Goal: Entertainment & Leisure: Browse casually

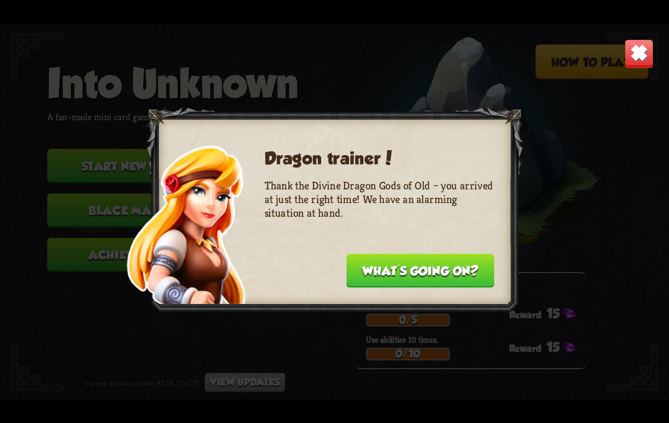
drag, startPoint x: 634, startPoint y: 60, endPoint x: 508, endPoint y: 103, distance: 132.9
click at [632, 62] on img at bounding box center [639, 53] width 29 height 29
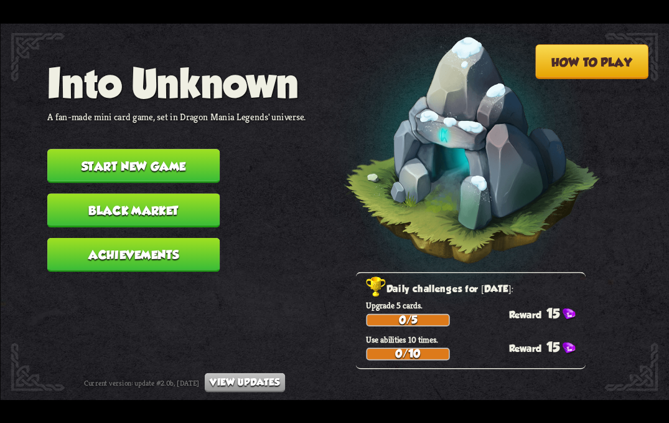
click at [165, 153] on button "Start new game" at bounding box center [133, 166] width 172 height 34
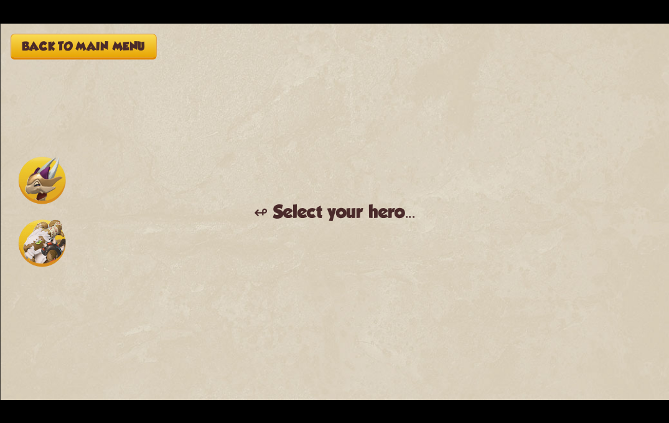
click at [42, 241] on img at bounding box center [41, 242] width 47 height 47
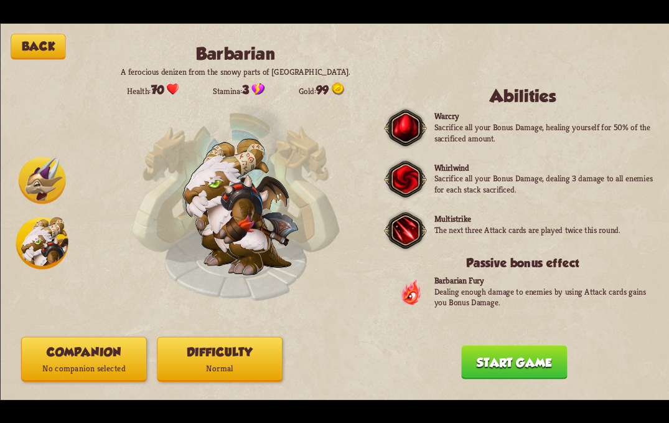
click at [485, 364] on button "Start game" at bounding box center [514, 362] width 106 height 34
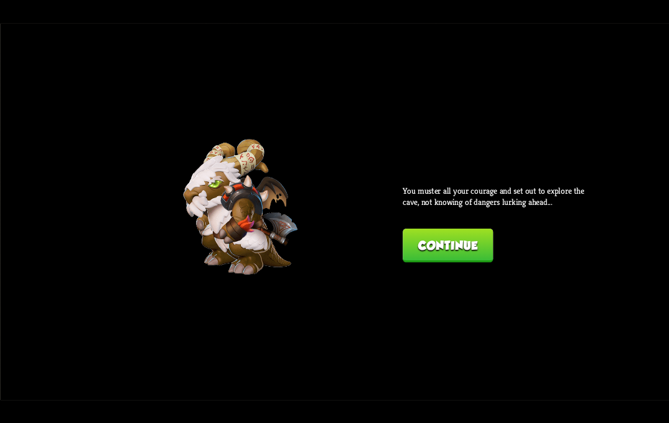
click at [428, 231] on button "Continue" at bounding box center [448, 245] width 90 height 34
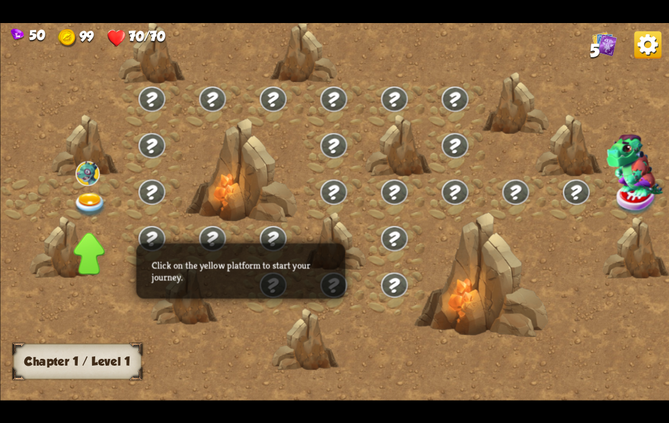
click at [93, 206] on img at bounding box center [90, 204] width 34 height 24
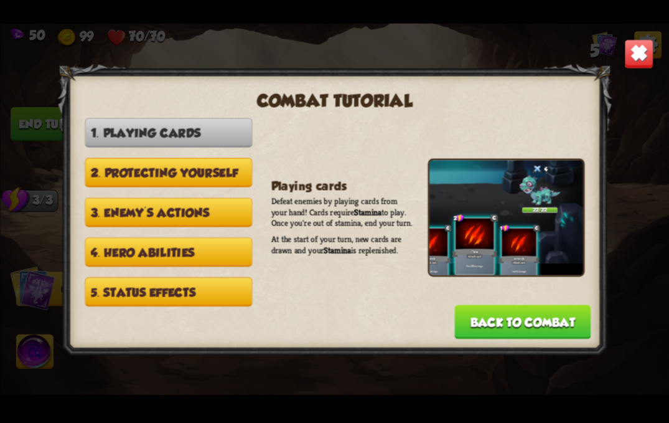
click at [635, 56] on img at bounding box center [639, 53] width 29 height 29
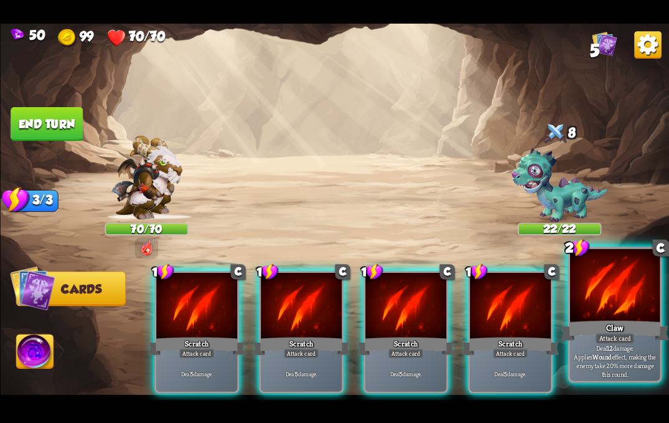
click at [655, 326] on div "Claw" at bounding box center [615, 330] width 108 height 24
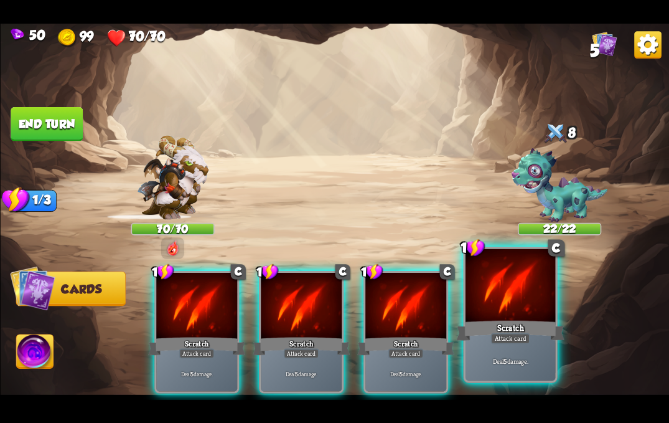
click at [521, 334] on div "Attack card" at bounding box center [510, 338] width 39 height 11
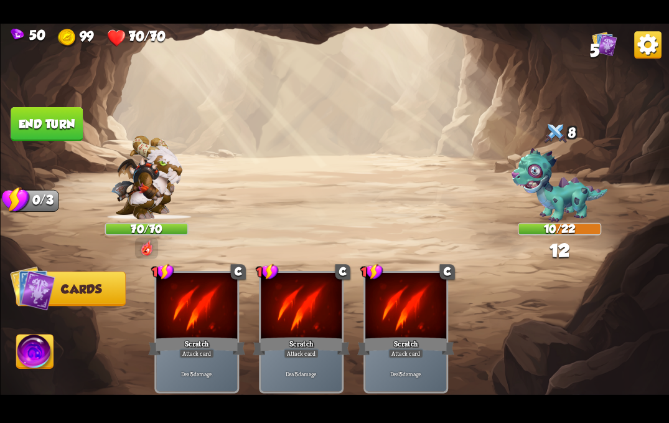
click at [37, 347] on img at bounding box center [34, 352] width 37 height 37
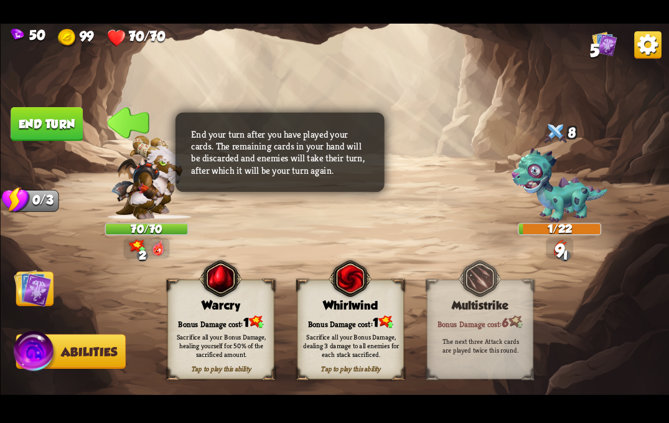
click at [356, 303] on div "Whirlwind" at bounding box center [351, 305] width 106 height 14
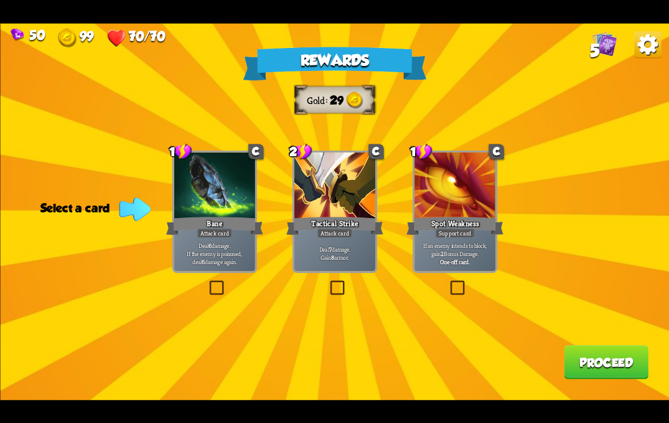
click at [342, 209] on div at bounding box center [334, 186] width 81 height 69
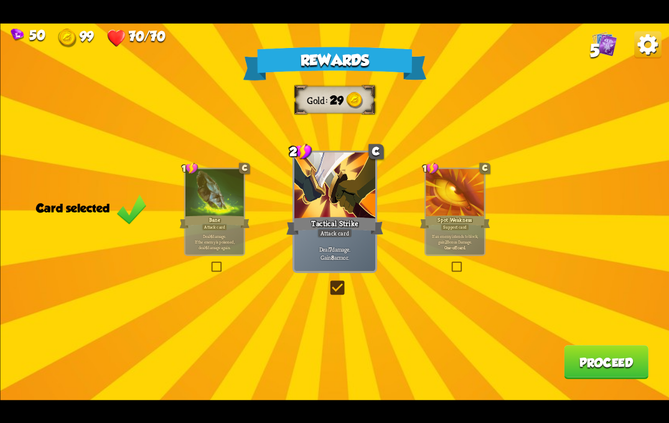
click at [586, 354] on button "Proceed" at bounding box center [606, 362] width 85 height 34
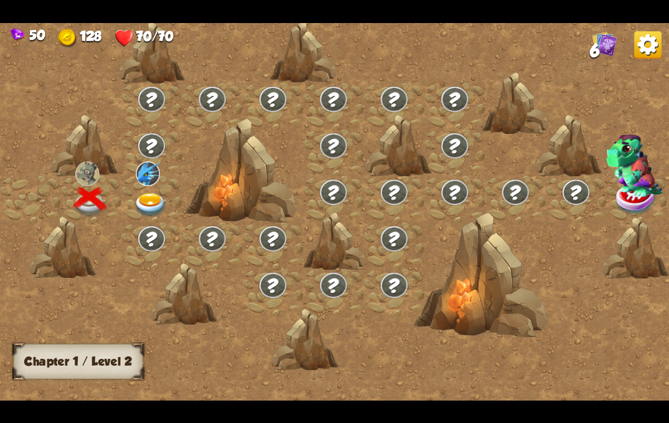
click at [151, 202] on img at bounding box center [151, 204] width 34 height 24
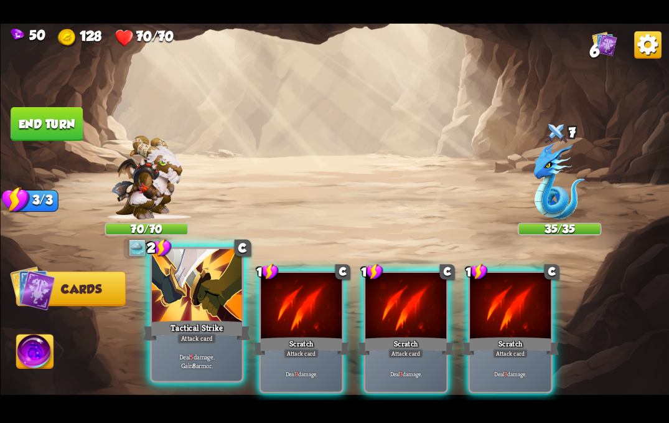
click at [201, 314] on div at bounding box center [197, 286] width 90 height 76
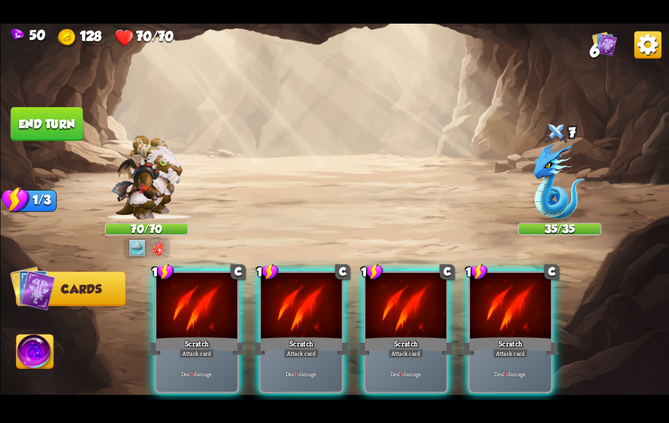
click at [201, 314] on div at bounding box center [196, 306] width 81 height 69
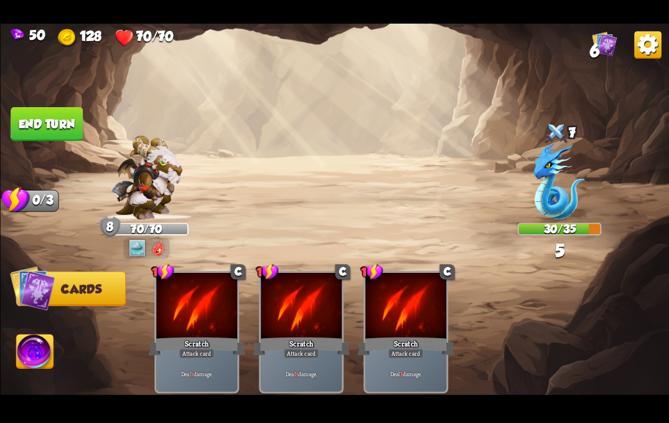
click at [65, 115] on button "End turn" at bounding box center [47, 124] width 72 height 34
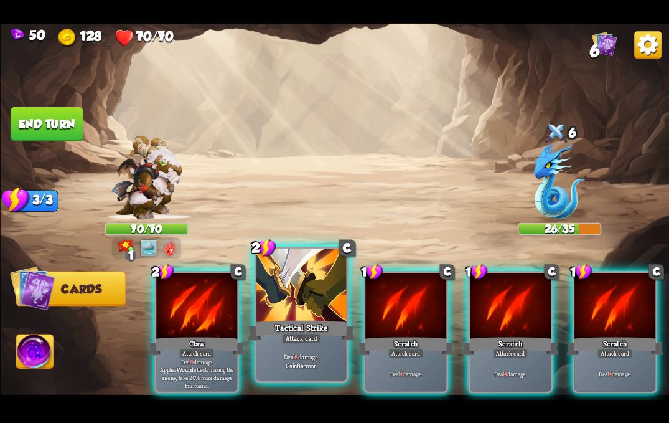
click at [275, 329] on div "Tactical Strike" at bounding box center [301, 330] width 108 height 24
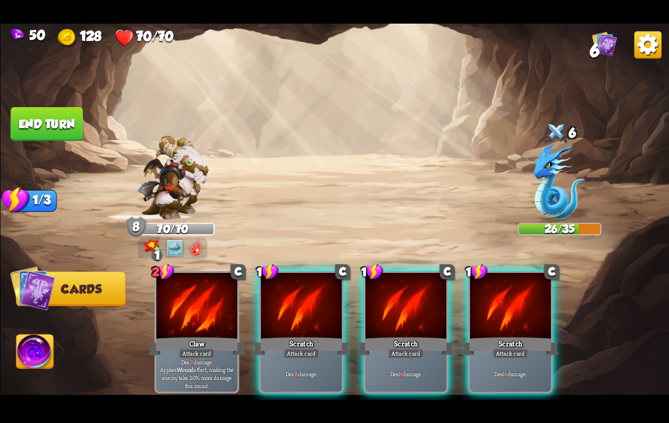
click at [275, 335] on div "Scratch" at bounding box center [301, 346] width 97 height 22
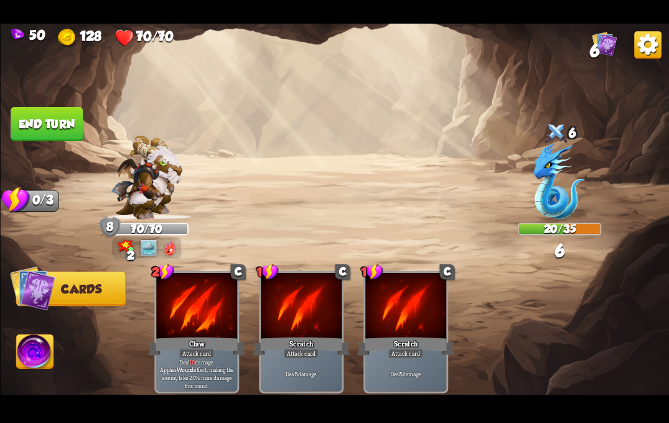
click at [61, 129] on button "End turn" at bounding box center [47, 124] width 72 height 34
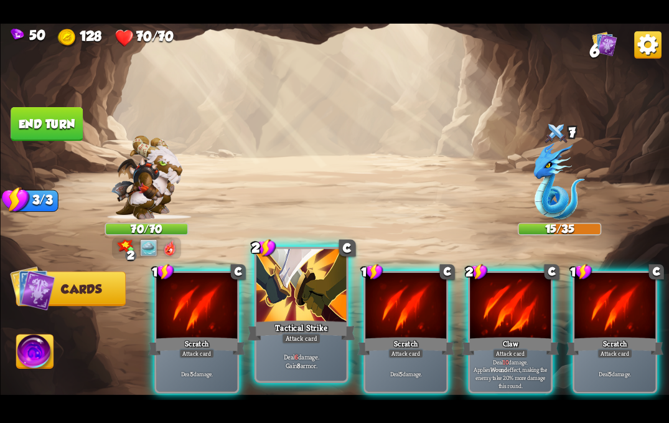
click at [301, 334] on div "Attack card" at bounding box center [300, 338] width 39 height 11
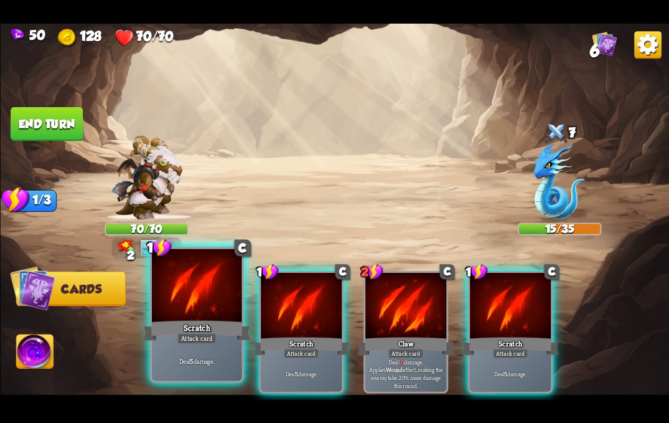
click at [172, 323] on div "Scratch" at bounding box center [197, 330] width 108 height 24
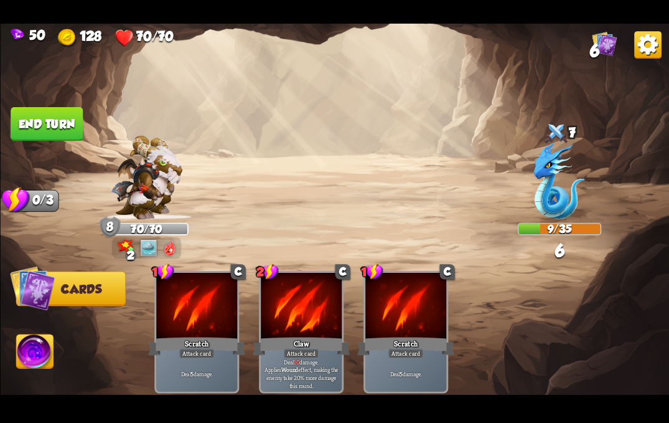
click at [39, 120] on button "End turn" at bounding box center [47, 124] width 72 height 34
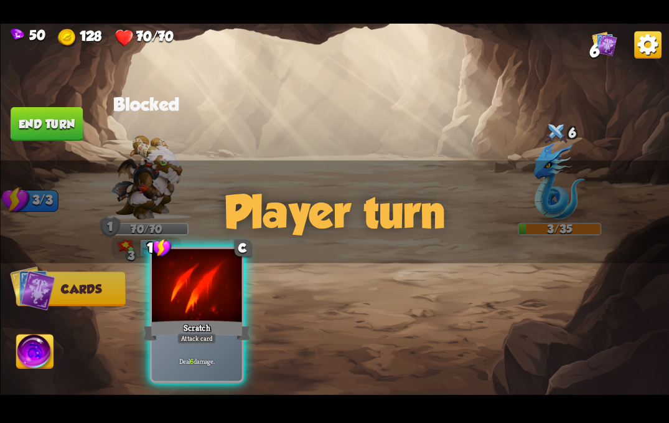
click at [192, 309] on div at bounding box center [197, 286] width 90 height 76
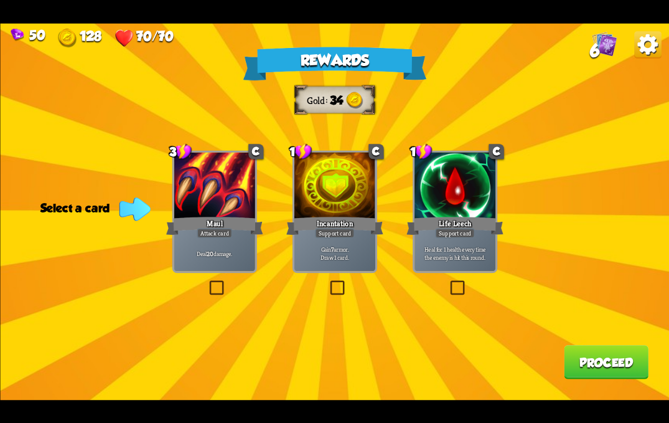
drag, startPoint x: 338, startPoint y: 258, endPoint x: 388, endPoint y: 259, distance: 49.8
click at [340, 257] on p "Gain 7 armor. Draw 1 card." at bounding box center [334, 253] width 77 height 16
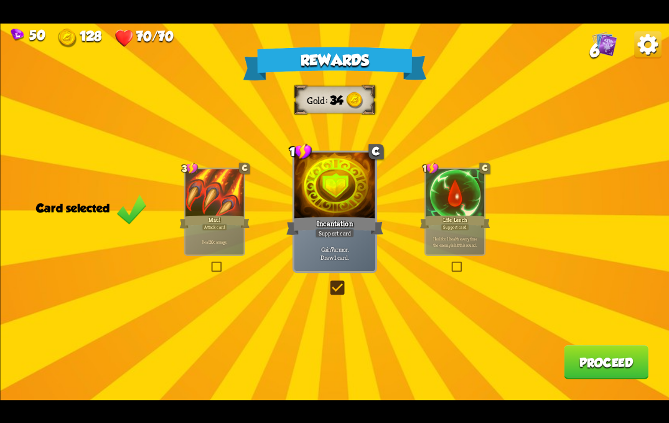
click at [596, 362] on button "Proceed" at bounding box center [606, 362] width 85 height 34
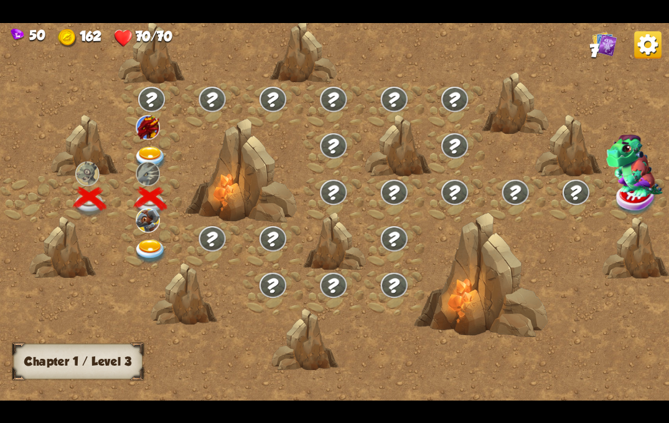
click at [141, 148] on img at bounding box center [151, 158] width 34 height 24
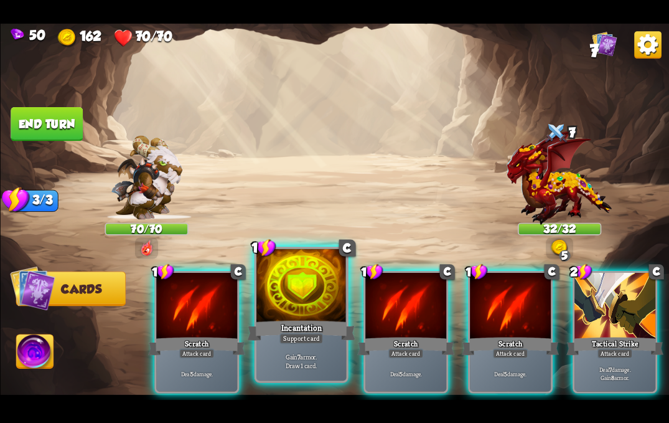
click at [293, 329] on div "Incantation" at bounding box center [301, 330] width 108 height 24
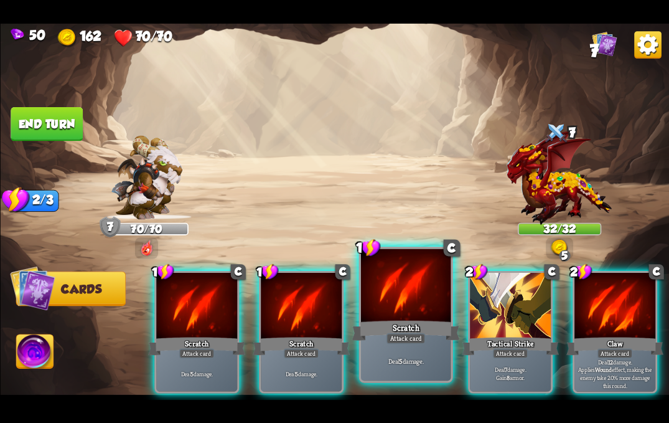
click at [392, 311] on div at bounding box center [406, 286] width 90 height 76
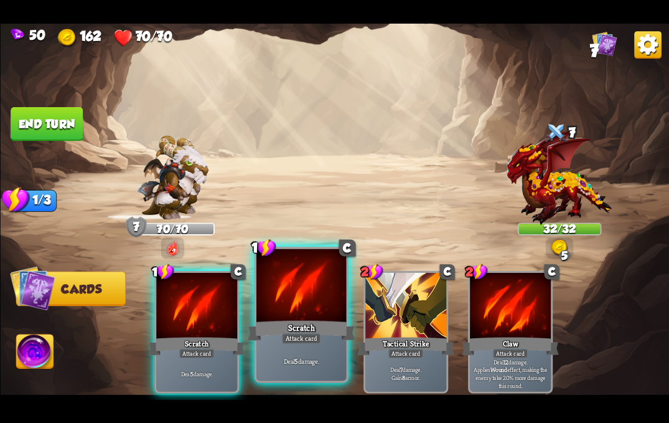
click at [318, 311] on div at bounding box center [302, 286] width 90 height 76
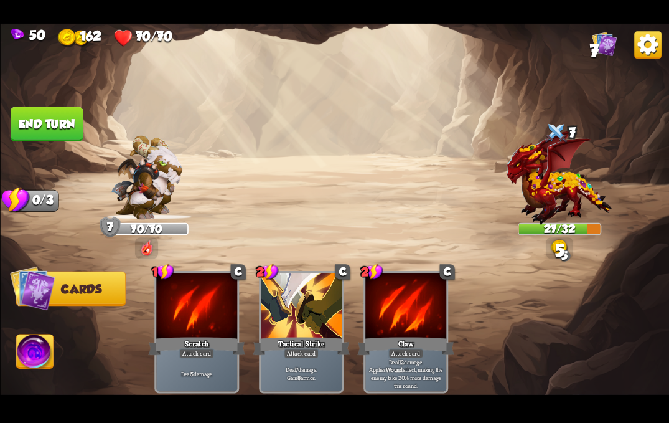
click at [65, 115] on button "End turn" at bounding box center [47, 124] width 72 height 34
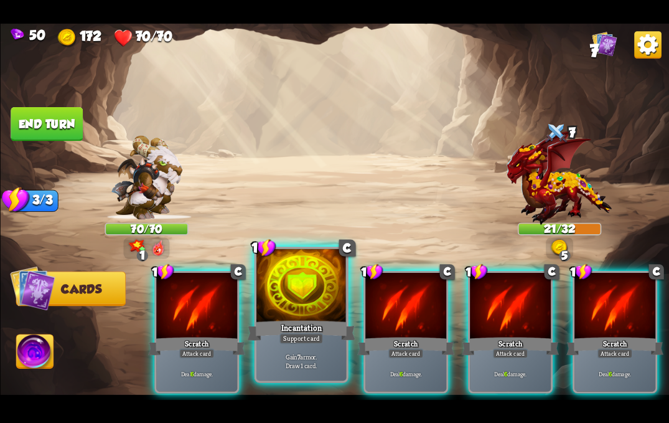
click at [280, 336] on div "Support card" at bounding box center [301, 338] width 44 height 11
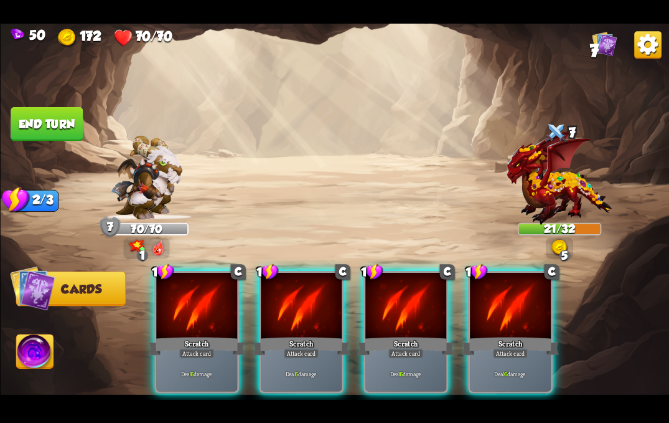
click at [280, 336] on div "Scratch" at bounding box center [301, 346] width 97 height 22
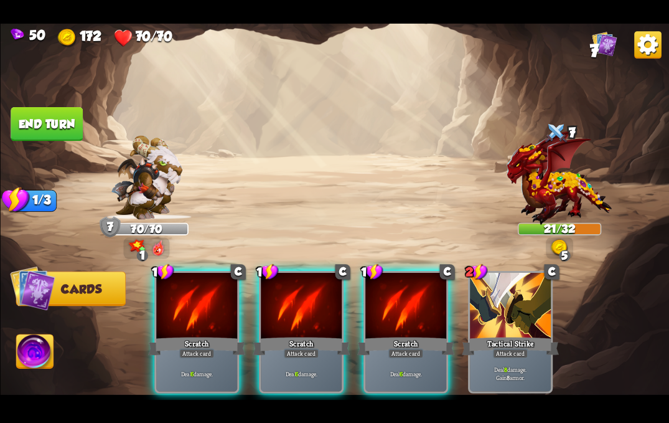
click at [280, 336] on div "Scratch" at bounding box center [301, 346] width 97 height 22
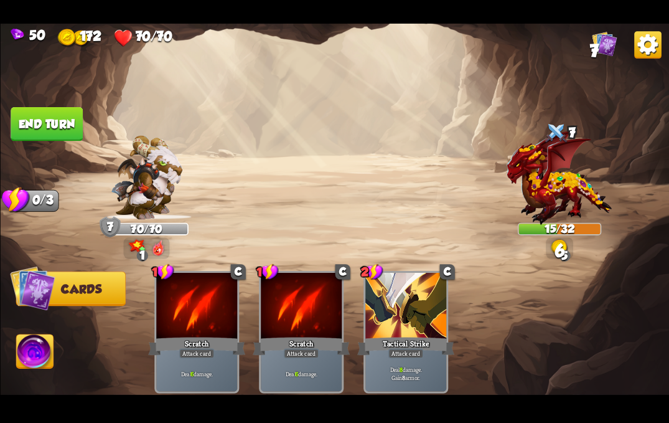
click at [42, 120] on button "End turn" at bounding box center [47, 124] width 72 height 34
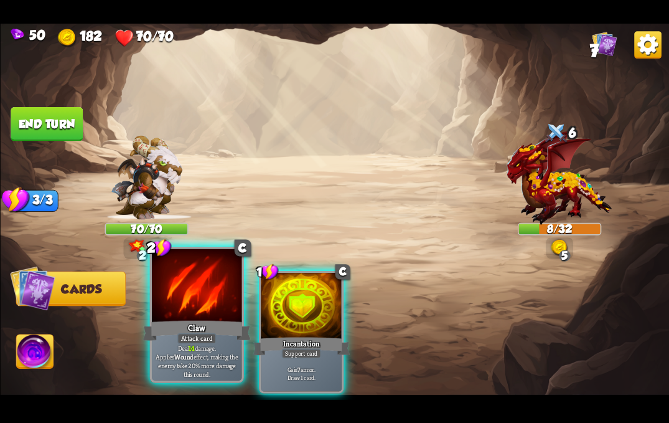
click at [214, 344] on div "Attack card" at bounding box center [196, 338] width 39 height 11
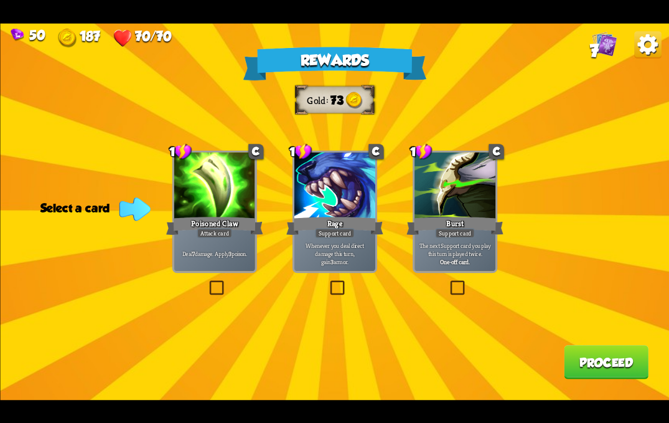
drag, startPoint x: 219, startPoint y: 240, endPoint x: 335, endPoint y: 235, distance: 115.9
click at [219, 239] on div "Deal 7 damage. Apply 3 poison." at bounding box center [214, 252] width 81 height 35
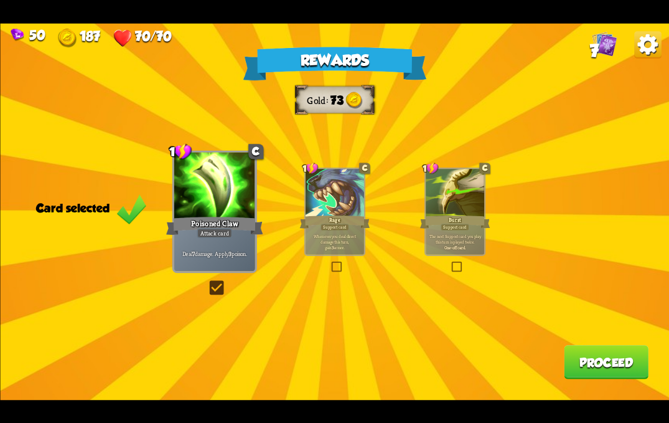
click at [609, 361] on button "Proceed" at bounding box center [606, 362] width 85 height 34
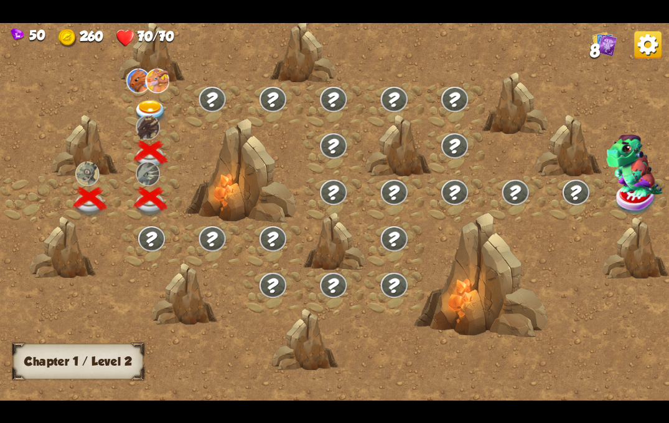
click at [144, 105] on img at bounding box center [151, 112] width 34 height 24
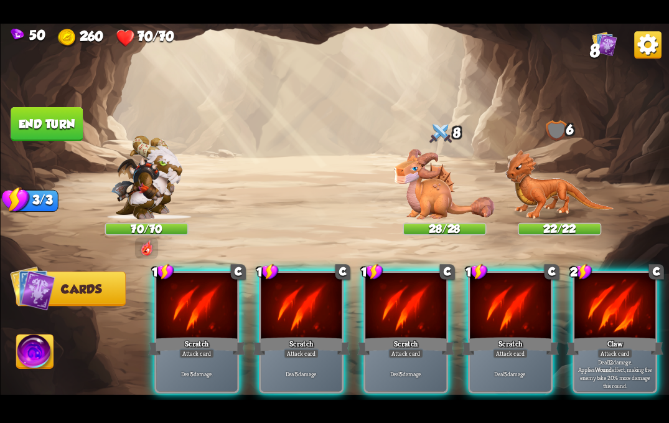
drag, startPoint x: 608, startPoint y: 280, endPoint x: 550, endPoint y: 254, distance: 63.5
click at [608, 280] on div at bounding box center [615, 306] width 81 height 69
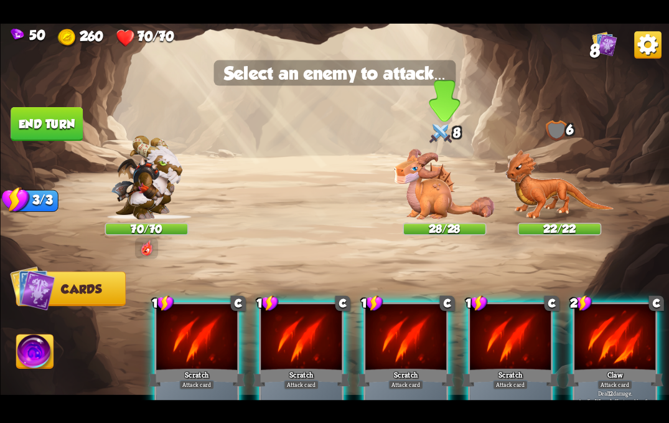
click at [427, 188] on img at bounding box center [444, 184] width 100 height 71
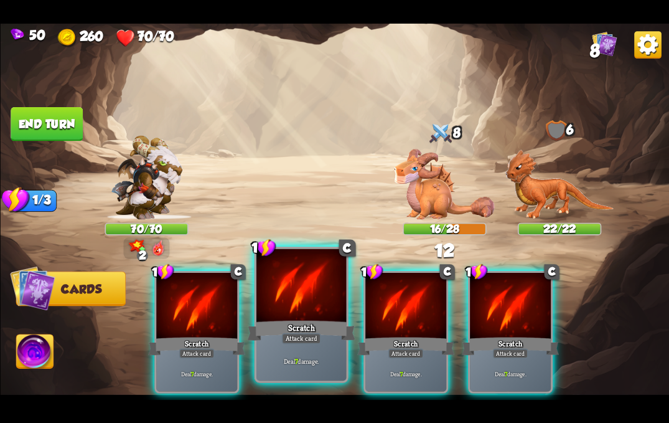
click at [313, 309] on div at bounding box center [302, 286] width 90 height 76
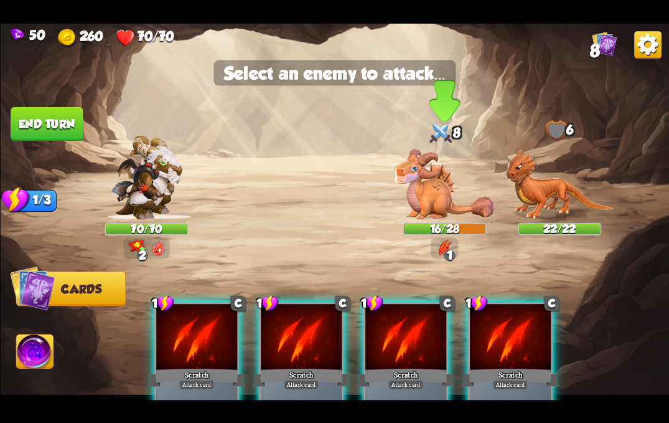
click at [435, 215] on img at bounding box center [444, 184] width 100 height 71
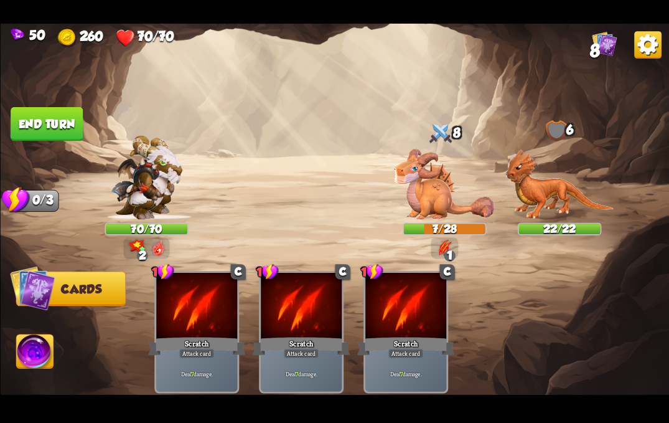
click at [32, 346] on img at bounding box center [34, 352] width 37 height 37
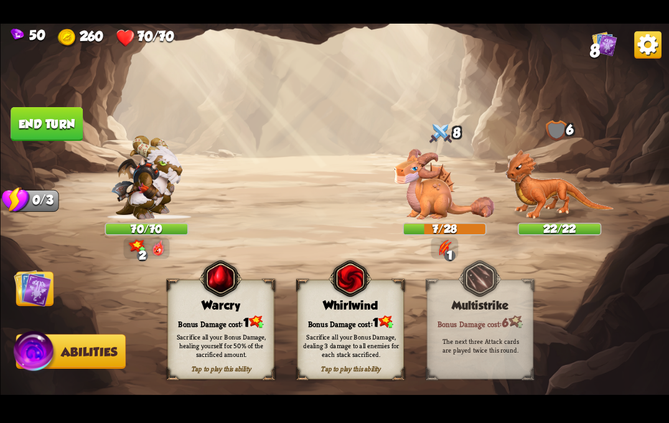
click at [351, 320] on div "Bonus Damage cost: 1" at bounding box center [351, 321] width 106 height 15
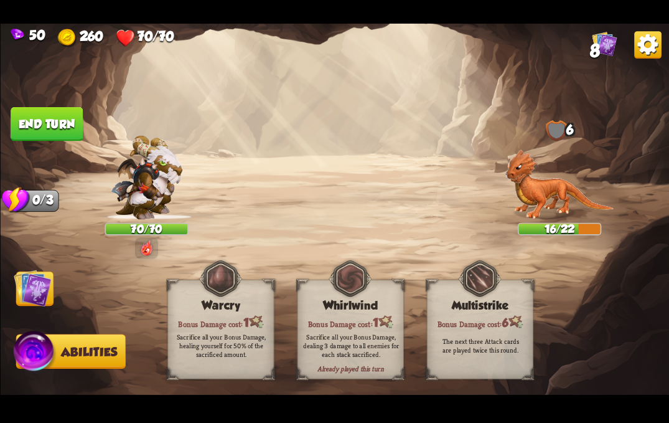
click at [43, 124] on button "End turn" at bounding box center [47, 124] width 72 height 34
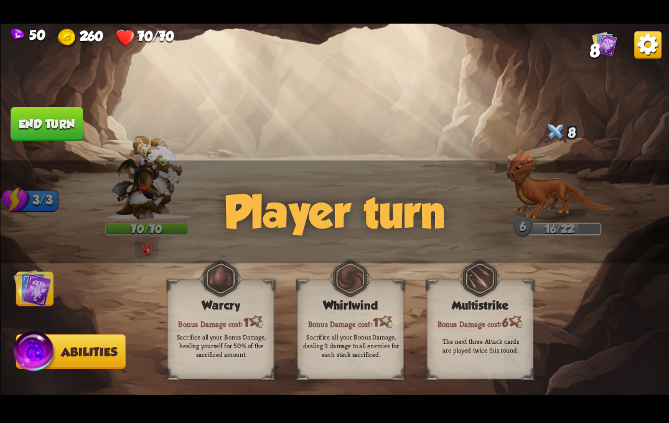
click at [38, 289] on img at bounding box center [32, 287] width 37 height 37
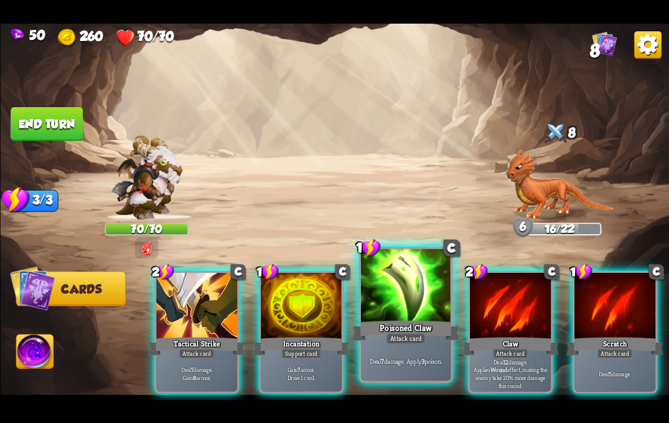
click at [404, 286] on div at bounding box center [406, 286] width 90 height 76
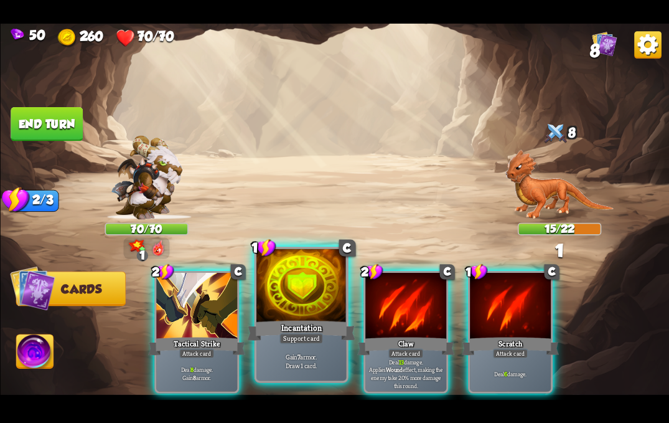
click at [313, 304] on div at bounding box center [302, 286] width 90 height 76
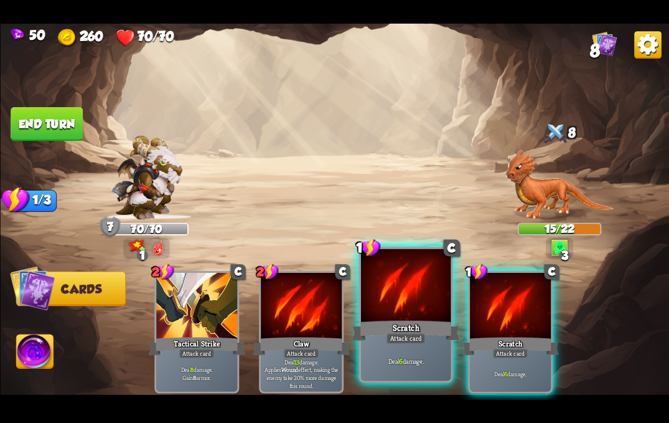
click at [392, 308] on div at bounding box center [406, 286] width 90 height 76
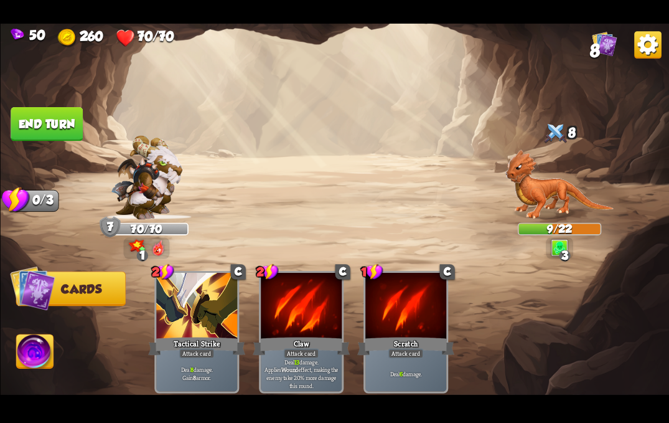
click at [61, 129] on button "End turn" at bounding box center [47, 124] width 72 height 34
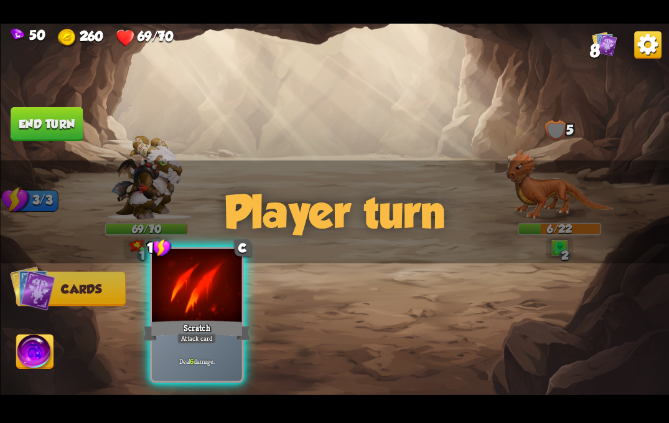
click at [210, 309] on div at bounding box center [197, 286] width 90 height 76
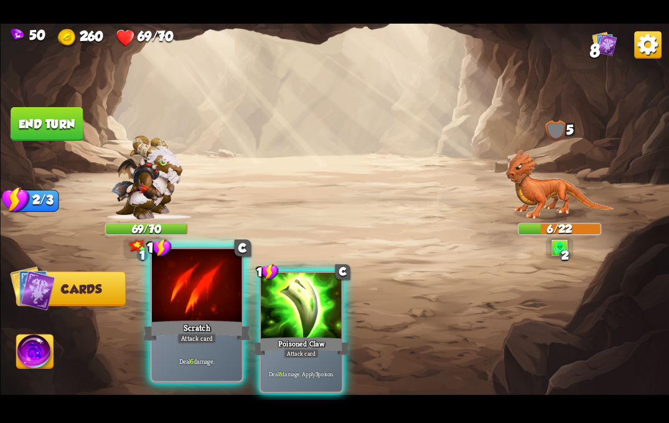
click at [216, 308] on div at bounding box center [197, 286] width 90 height 76
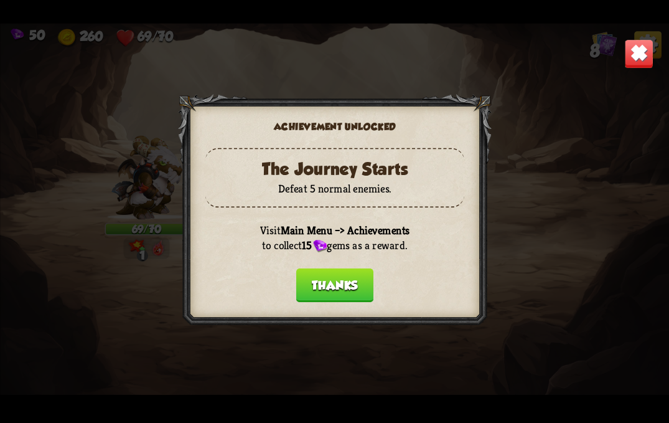
click at [296, 274] on button "Thanks" at bounding box center [334, 285] width 77 height 34
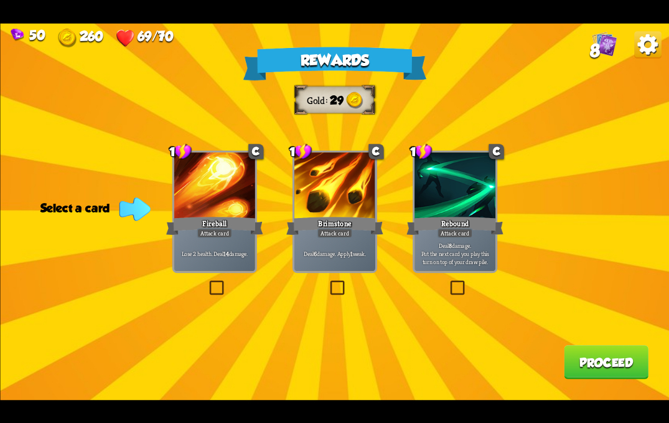
drag, startPoint x: 333, startPoint y: 285, endPoint x: 343, endPoint y: 283, distance: 9.4
click at [328, 282] on label at bounding box center [328, 282] width 0 height 0
click at [0, 0] on input "checkbox" at bounding box center [0, 0] width 0 height 0
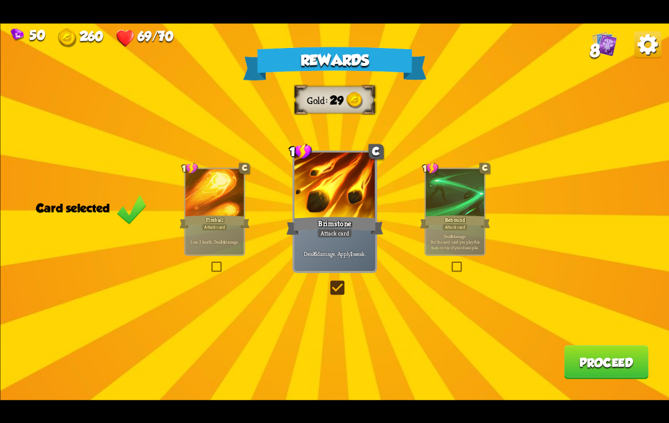
click at [596, 351] on button "Proceed" at bounding box center [606, 362] width 85 height 34
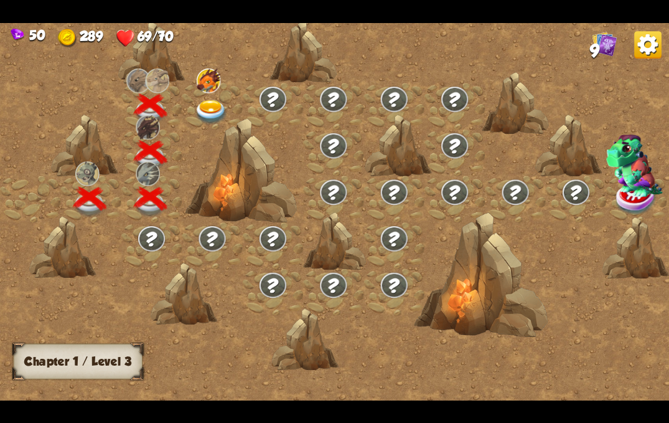
click at [214, 105] on img at bounding box center [211, 112] width 34 height 24
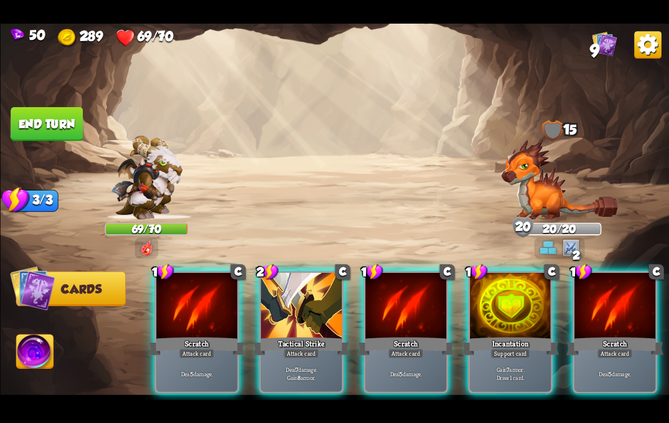
click at [552, 189] on img at bounding box center [559, 179] width 117 height 80
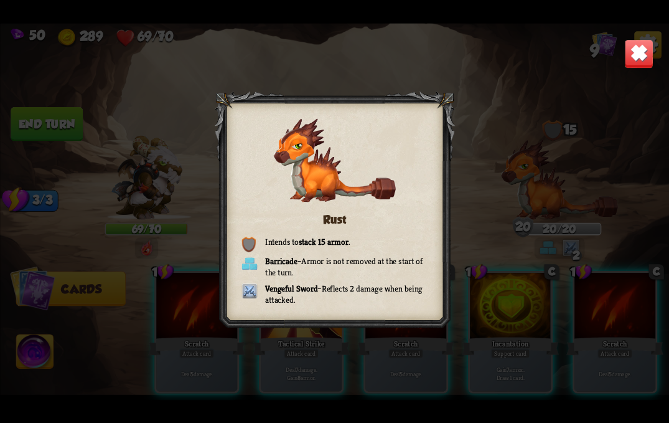
click at [640, 50] on img at bounding box center [639, 53] width 29 height 29
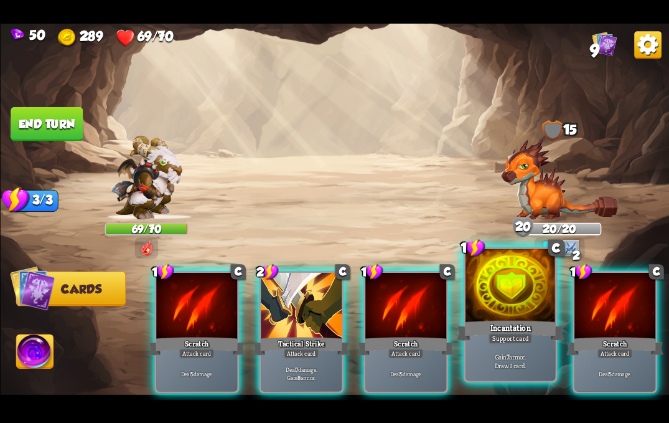
click at [529, 324] on div "Incantation" at bounding box center [510, 330] width 108 height 24
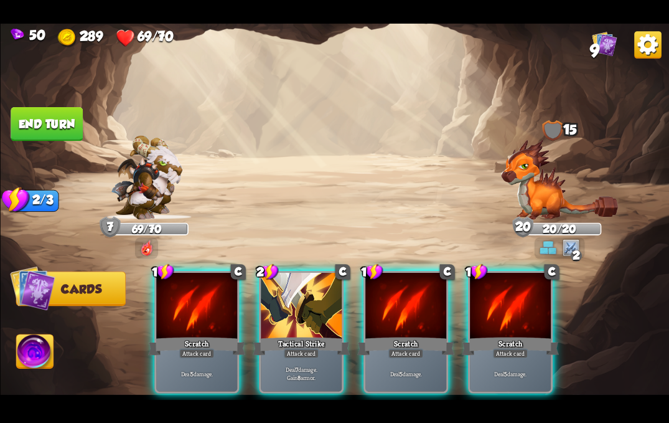
click at [542, 186] on img at bounding box center [559, 179] width 117 height 80
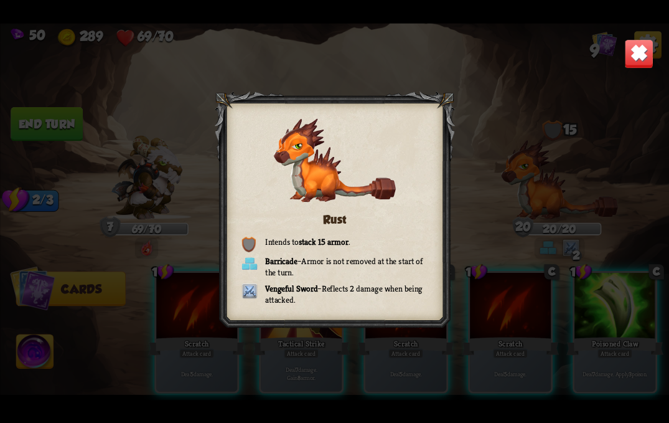
click at [630, 55] on img at bounding box center [639, 53] width 29 height 29
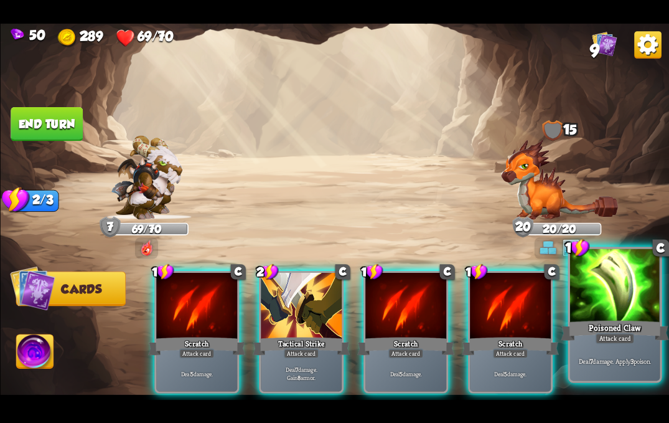
click at [611, 316] on div at bounding box center [615, 286] width 90 height 76
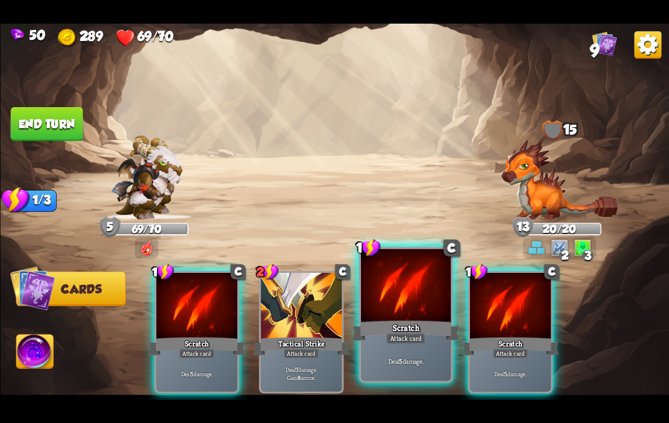
click at [415, 328] on div "Scratch" at bounding box center [406, 330] width 108 height 24
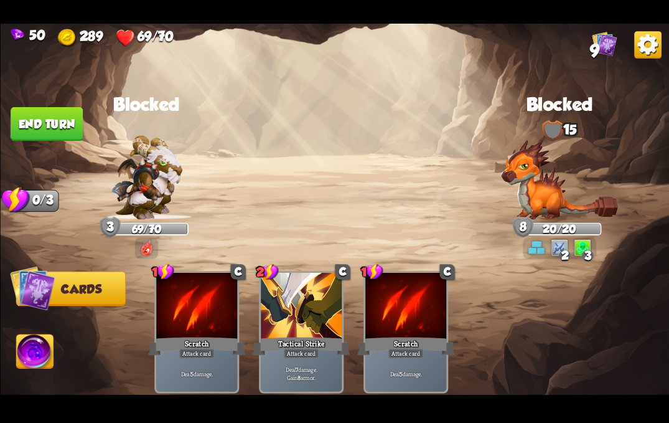
click at [51, 123] on button "End turn" at bounding box center [47, 124] width 72 height 34
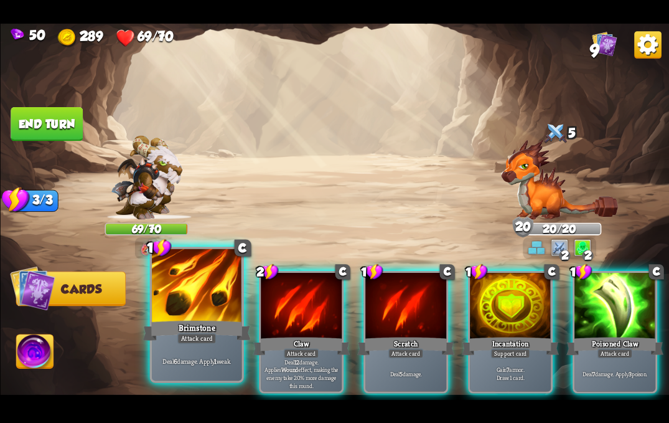
click at [179, 314] on div at bounding box center [197, 286] width 90 height 76
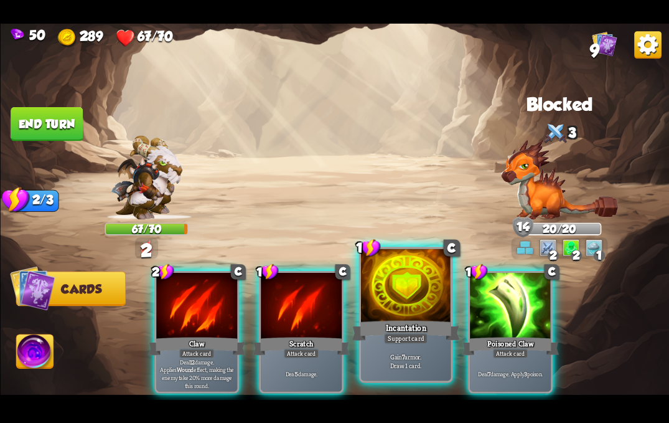
click at [413, 314] on div at bounding box center [406, 286] width 90 height 76
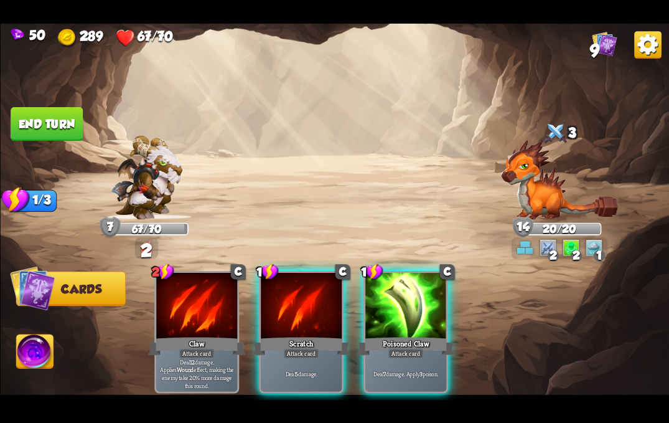
click at [413, 314] on div at bounding box center [406, 306] width 81 height 69
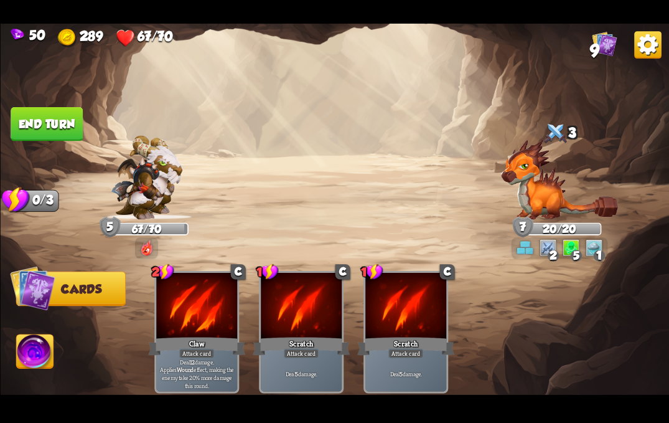
click at [58, 125] on button "End turn" at bounding box center [46, 123] width 73 height 34
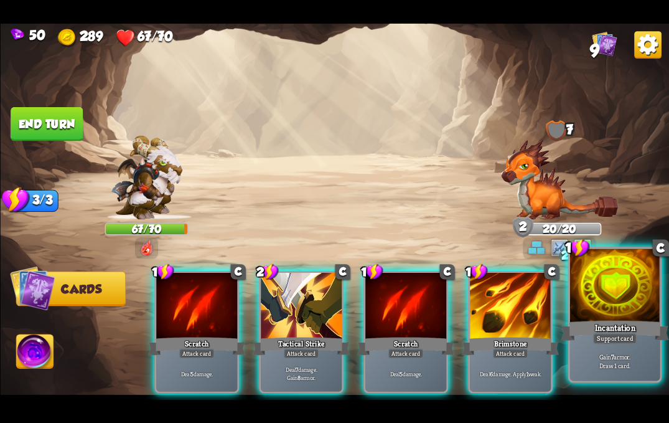
click at [621, 317] on div at bounding box center [615, 286] width 90 height 76
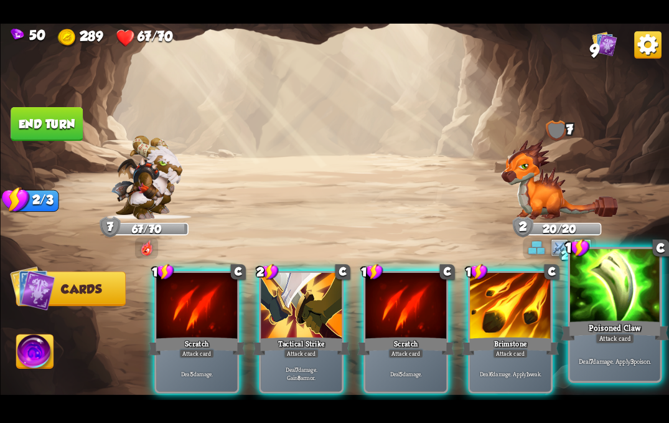
click at [623, 331] on div "Poisoned Claw" at bounding box center [615, 330] width 108 height 24
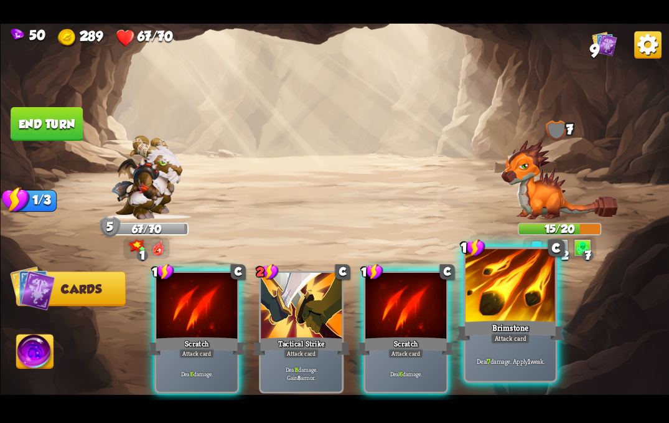
click at [530, 345] on div "Deal 7 damage. Apply 1 weak." at bounding box center [510, 360] width 90 height 39
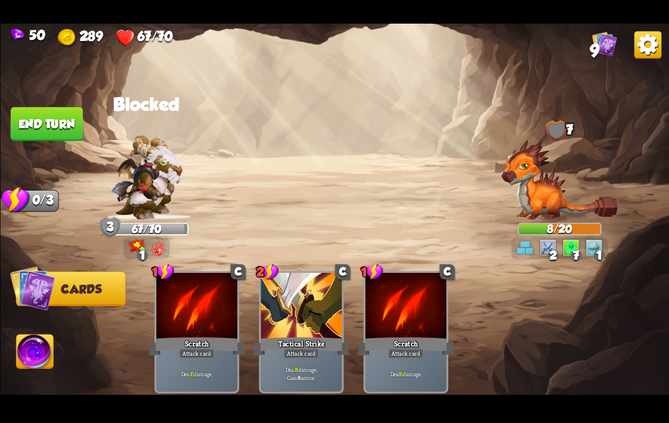
click at [48, 344] on img at bounding box center [34, 352] width 37 height 37
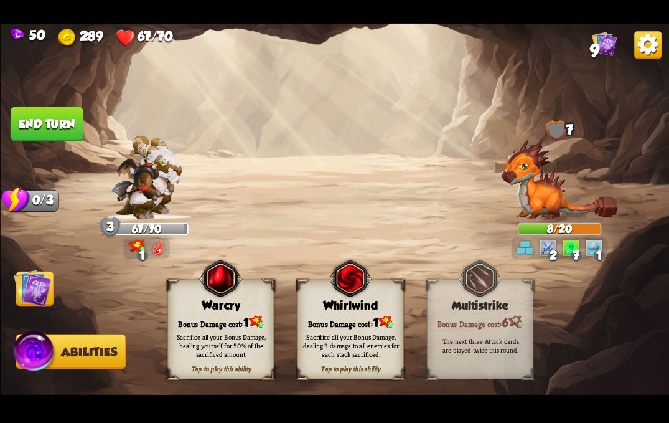
click at [341, 317] on div "Bonus Damage cost: 1" at bounding box center [351, 321] width 106 height 15
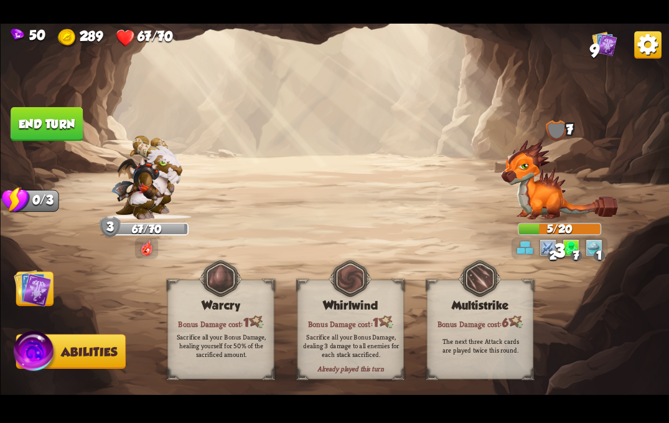
click at [54, 126] on button "End turn" at bounding box center [47, 124] width 72 height 34
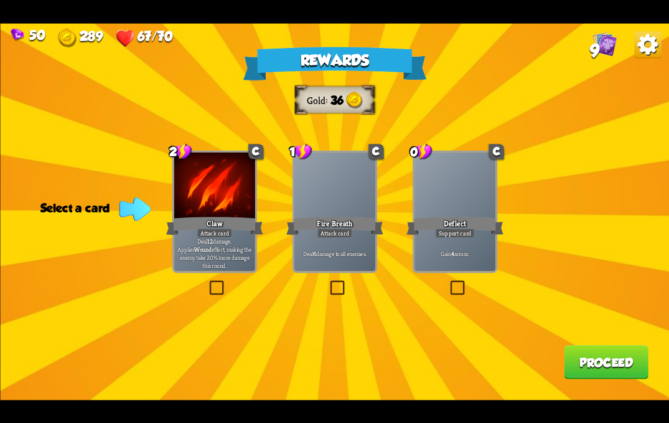
click at [364, 251] on p "Deal 6 damage to all enemies." at bounding box center [334, 253] width 77 height 8
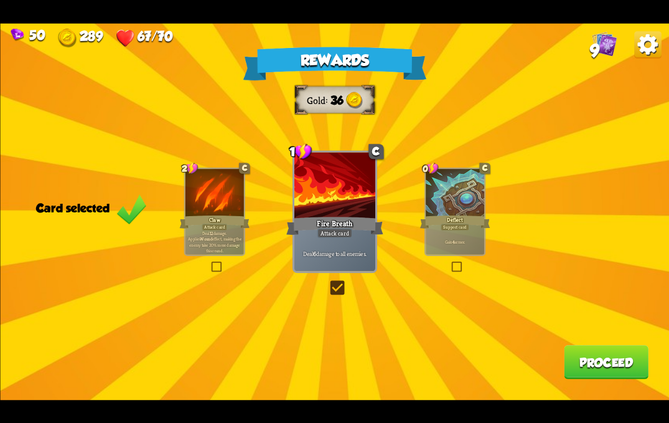
click at [593, 360] on button "Proceed" at bounding box center [606, 362] width 85 height 34
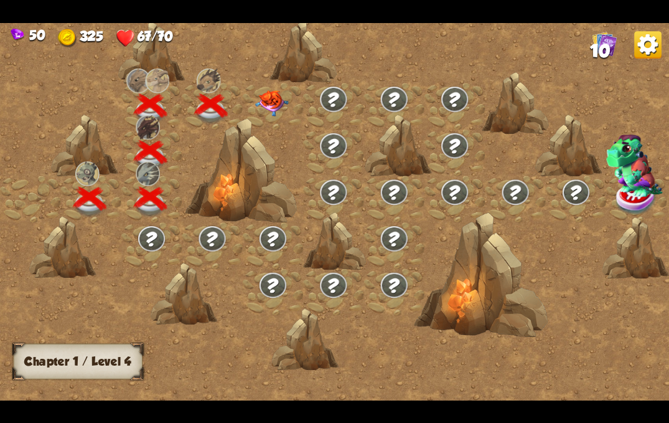
click at [273, 98] on img at bounding box center [272, 103] width 34 height 26
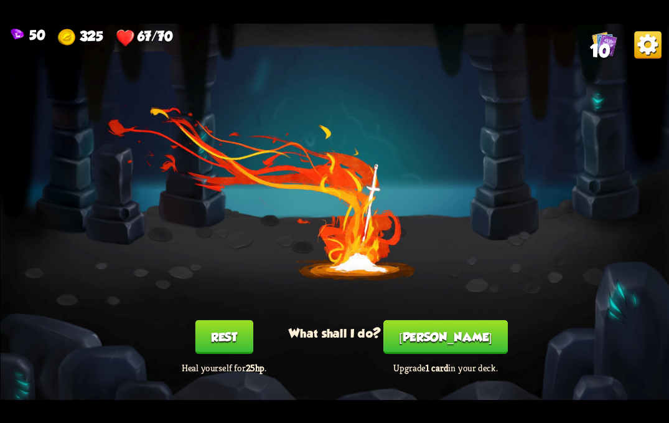
click at [437, 334] on button "[PERSON_NAME]" at bounding box center [446, 336] width 125 height 34
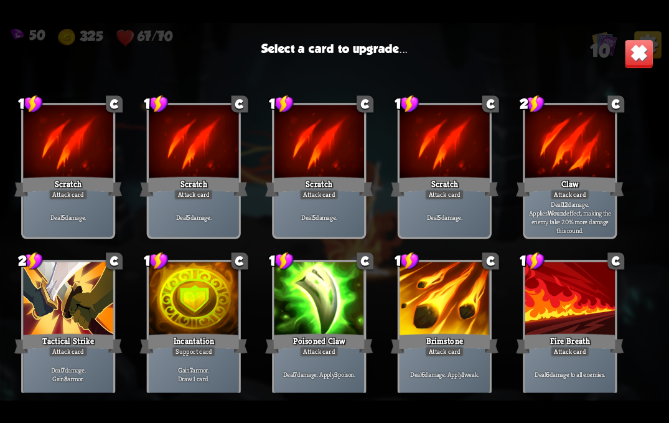
scroll to position [18, 0]
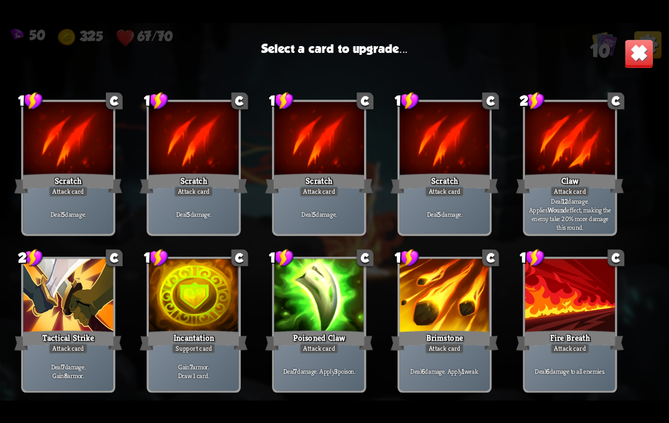
click at [196, 297] on div at bounding box center [194, 296] width 90 height 76
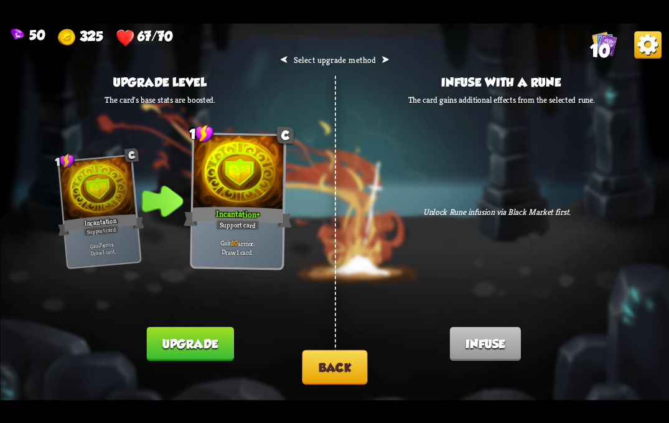
click at [308, 364] on button "Back" at bounding box center [334, 366] width 65 height 34
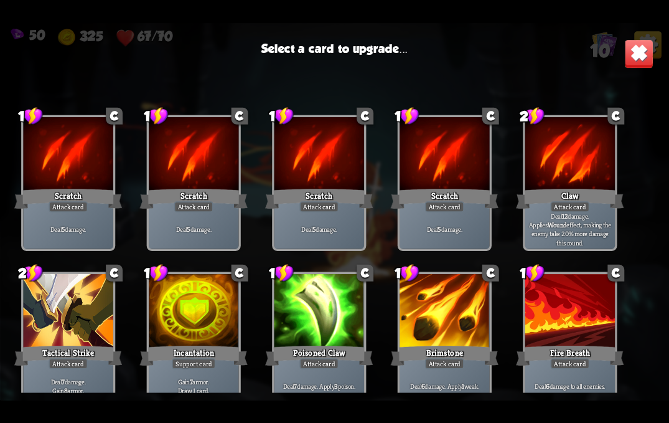
click at [97, 356] on div "Tactical Strike" at bounding box center [68, 355] width 108 height 24
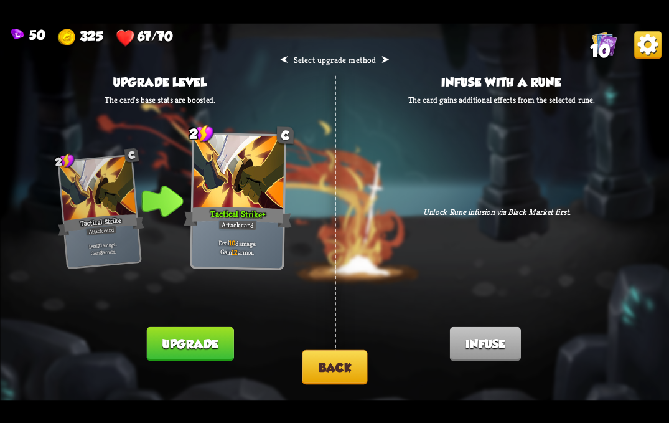
click at [331, 353] on button "Back" at bounding box center [334, 366] width 65 height 34
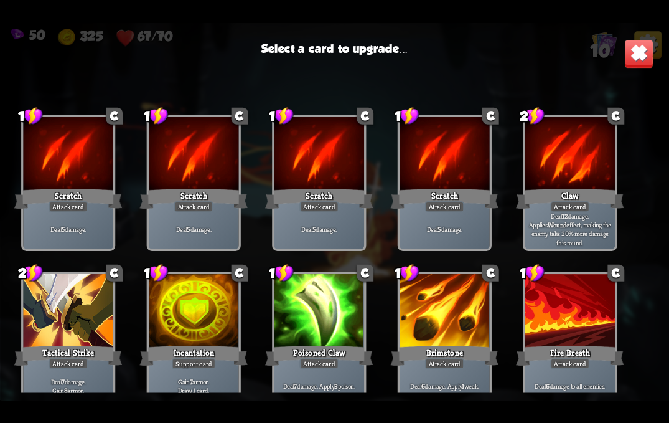
click at [346, 324] on div at bounding box center [319, 312] width 90 height 76
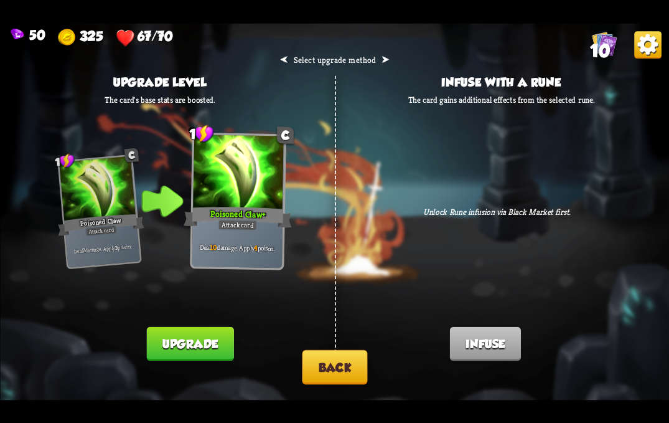
click at [328, 363] on button "Back" at bounding box center [334, 366] width 65 height 34
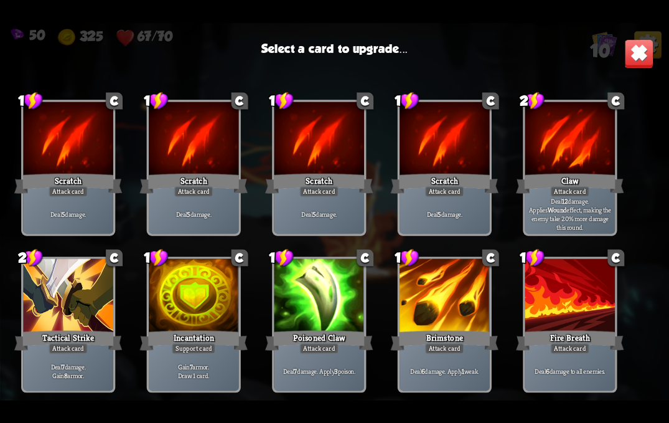
click at [436, 323] on div at bounding box center [445, 296] width 90 height 76
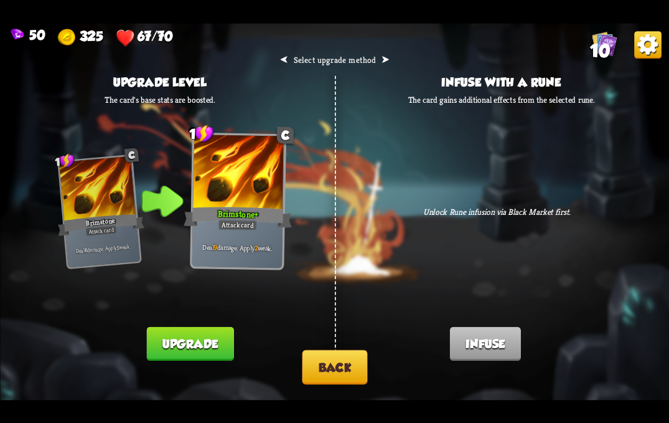
click at [338, 376] on button "Back" at bounding box center [334, 366] width 65 height 34
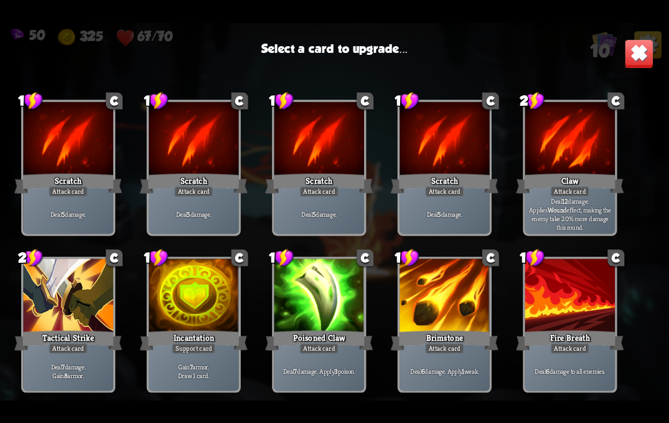
click at [596, 352] on div "Fire Breath" at bounding box center [570, 340] width 108 height 24
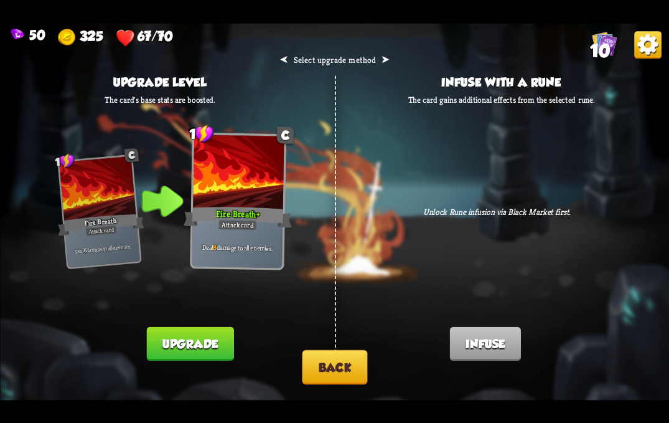
click at [314, 362] on button "Back" at bounding box center [334, 366] width 65 height 34
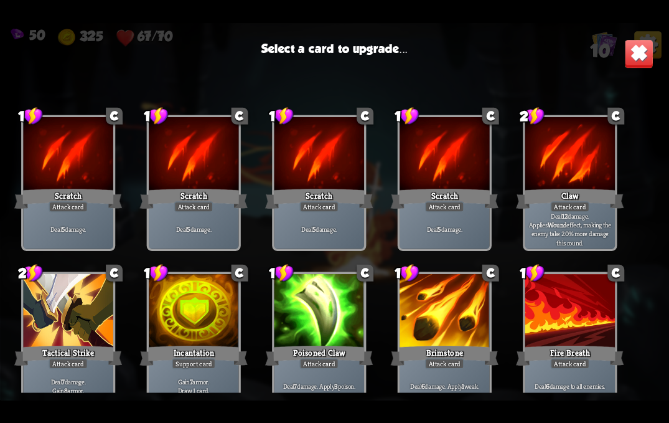
click at [452, 330] on div at bounding box center [445, 312] width 90 height 76
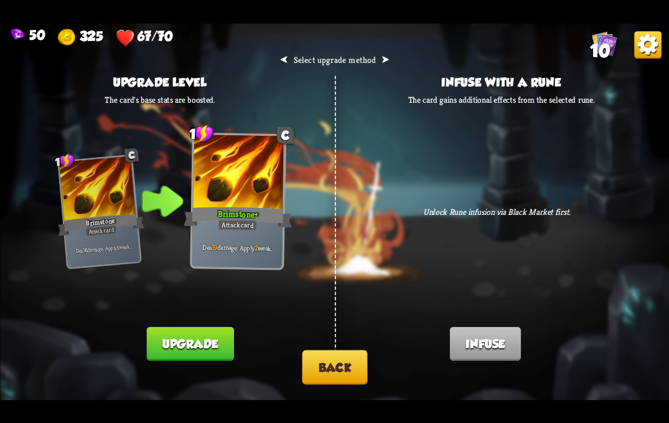
click at [343, 389] on div "⮜ Select upgrade method ⮞ Upgrade level The card's base stats are boosted. 1 C …" at bounding box center [334, 211] width 669 height 377
click at [321, 340] on div "⮜ Select upgrade method ⮞ Upgrade level The card's base stats are boosted. 1 C …" at bounding box center [334, 211] width 669 height 377
click at [356, 372] on button "Back" at bounding box center [334, 366] width 65 height 34
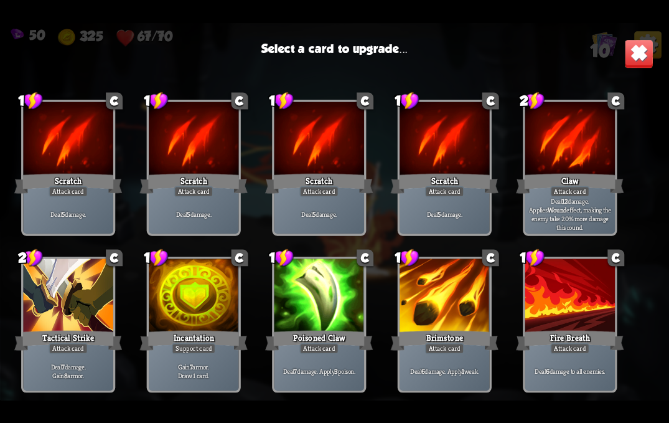
click at [331, 316] on div at bounding box center [319, 296] width 90 height 76
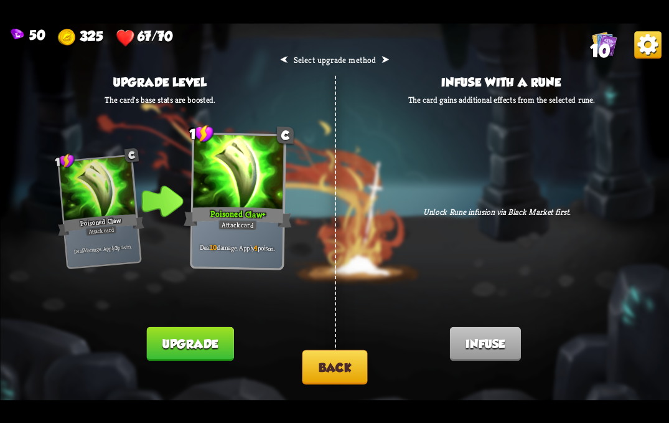
click at [321, 359] on button "Back" at bounding box center [334, 366] width 65 height 34
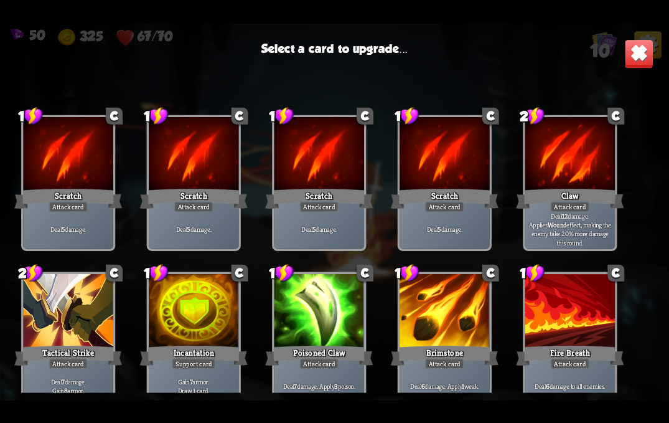
click at [453, 296] on div at bounding box center [445, 312] width 90 height 76
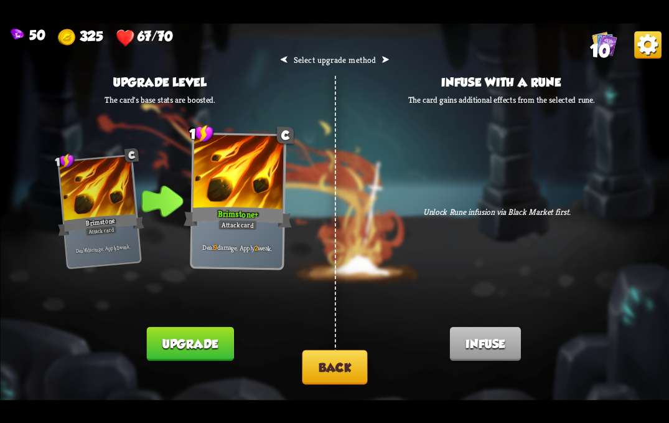
click at [185, 338] on button "Upgrade" at bounding box center [189, 343] width 87 height 34
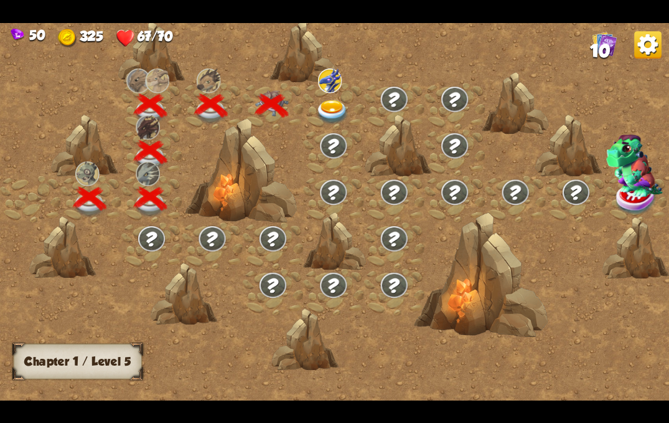
click at [331, 96] on div at bounding box center [333, 105] width 60 height 47
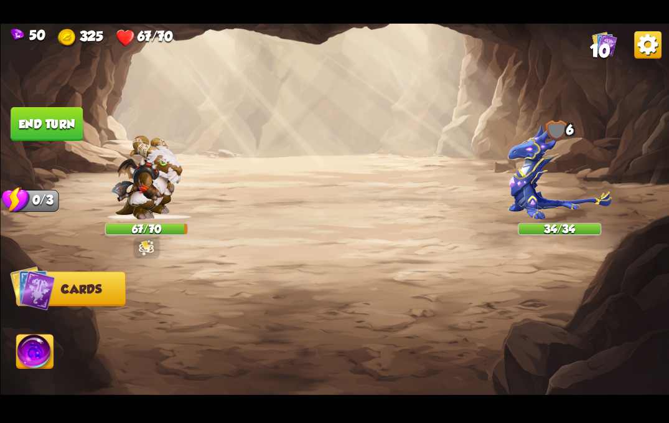
click at [129, 199] on img at bounding box center [147, 177] width 72 height 84
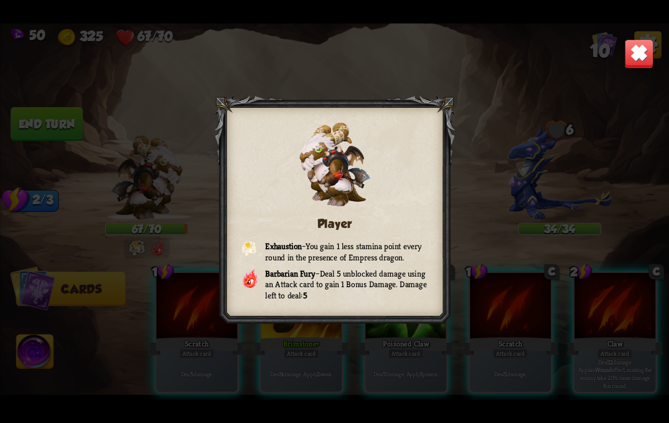
click at [621, 50] on div "Player Exhaustion – You gain 1 less stamina point every round in the presence o…" at bounding box center [334, 211] width 669 height 377
click at [640, 49] on img at bounding box center [639, 53] width 29 height 29
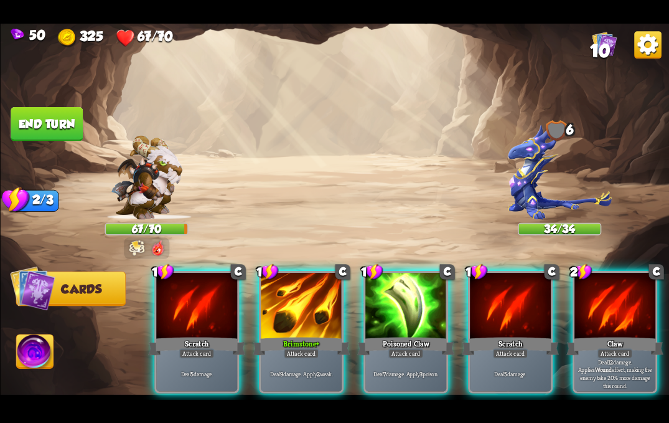
click at [566, 175] on img at bounding box center [560, 171] width 104 height 95
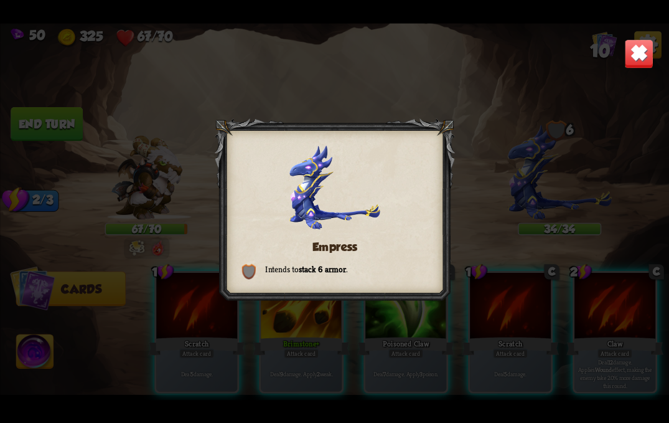
click at [630, 49] on img at bounding box center [639, 53] width 29 height 29
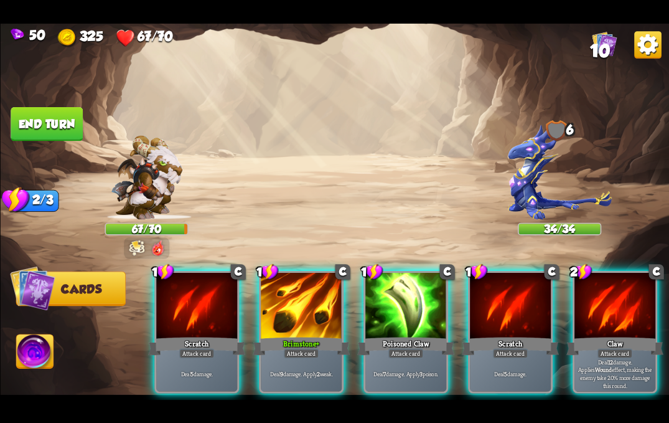
click at [127, 182] on img at bounding box center [147, 177] width 72 height 84
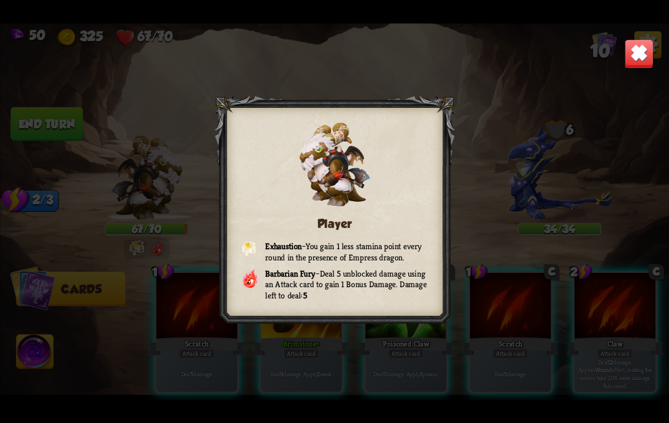
click at [614, 52] on div "Player Exhaustion – You gain 1 less stamina point every round in the presence o…" at bounding box center [334, 211] width 669 height 377
click at [629, 54] on img at bounding box center [639, 53] width 29 height 29
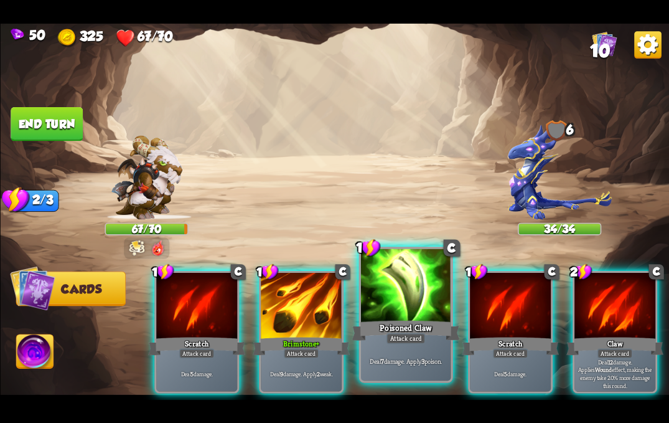
click at [407, 288] on div at bounding box center [406, 286] width 90 height 76
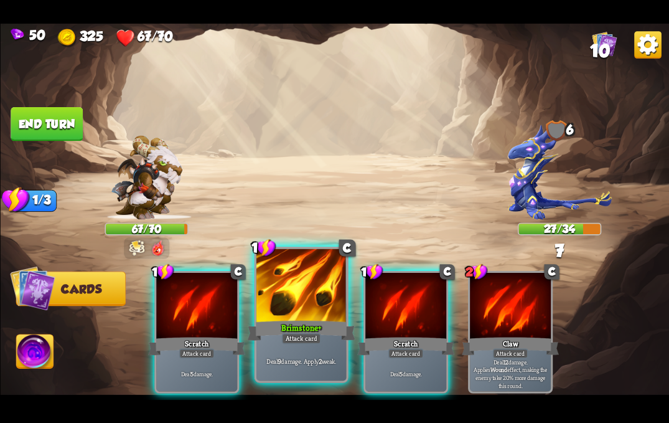
click at [296, 331] on div "Brimstone+" at bounding box center [301, 330] width 108 height 24
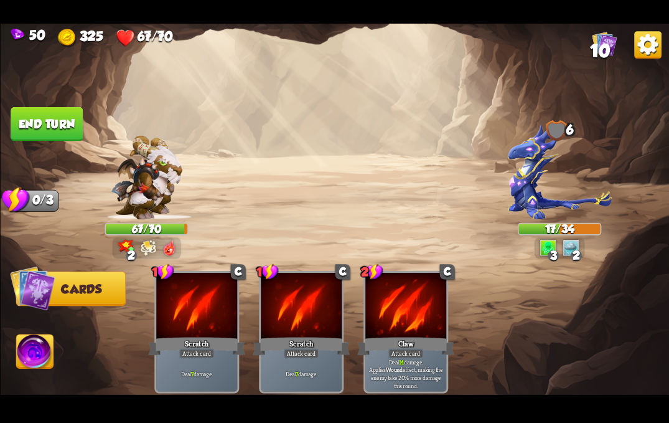
click at [53, 128] on button "End turn" at bounding box center [47, 124] width 72 height 34
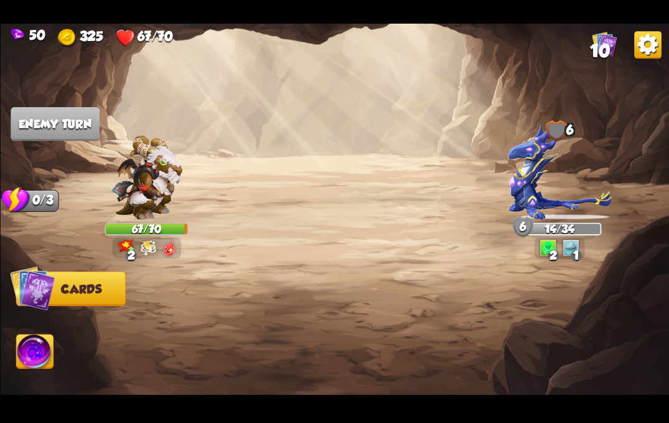
click at [543, 179] on div "Select an enemy to attack... You don't have enough stamina to play that card...…" at bounding box center [334, 211] width 669 height 377
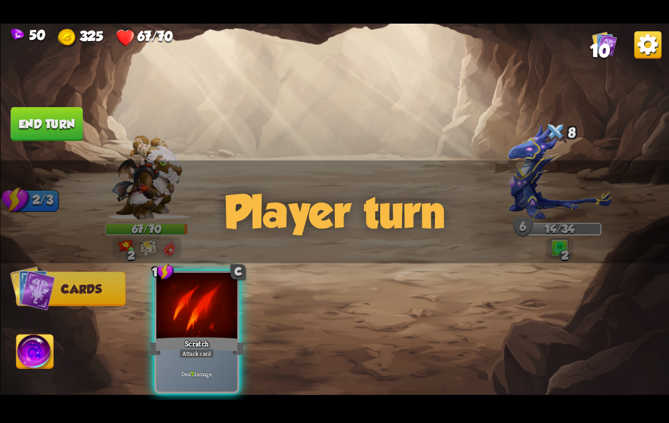
click at [544, 147] on div at bounding box center [555, 133] width 25 height 27
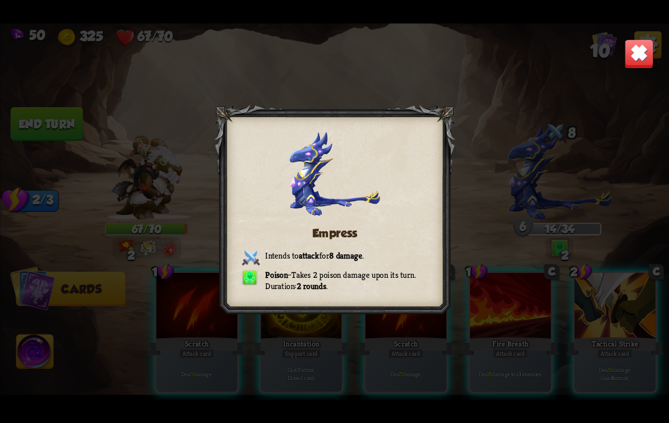
click at [634, 54] on img at bounding box center [639, 53] width 29 height 29
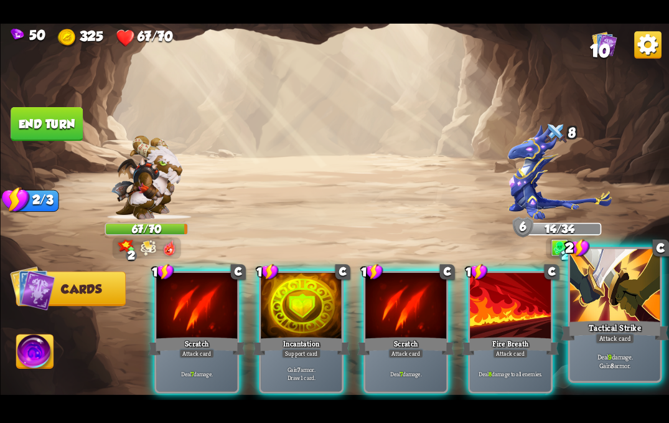
click at [635, 329] on div "Tactical Strike" at bounding box center [615, 330] width 108 height 24
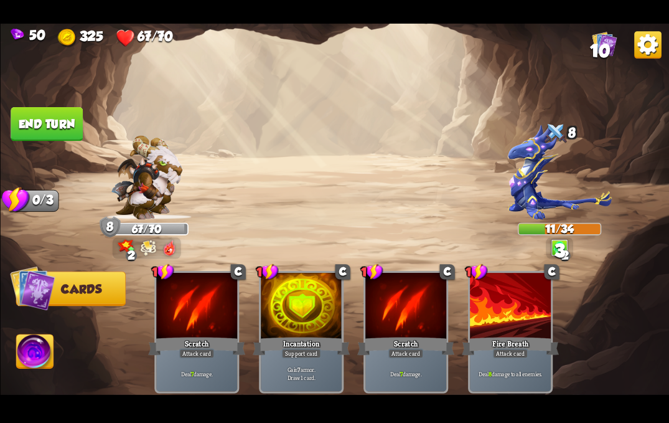
click at [59, 128] on button "End turn" at bounding box center [47, 124] width 72 height 34
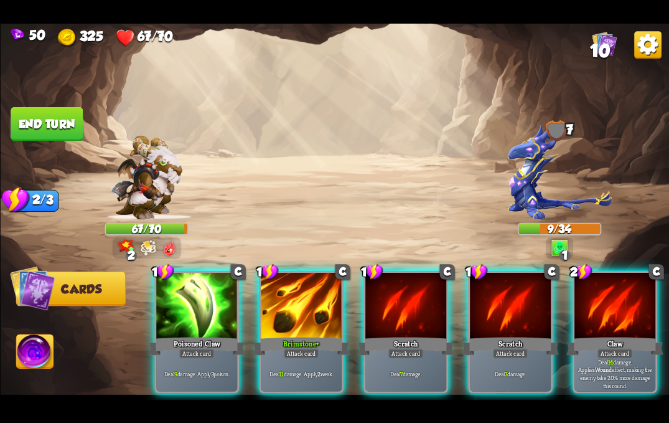
click at [36, 359] on img at bounding box center [34, 352] width 37 height 37
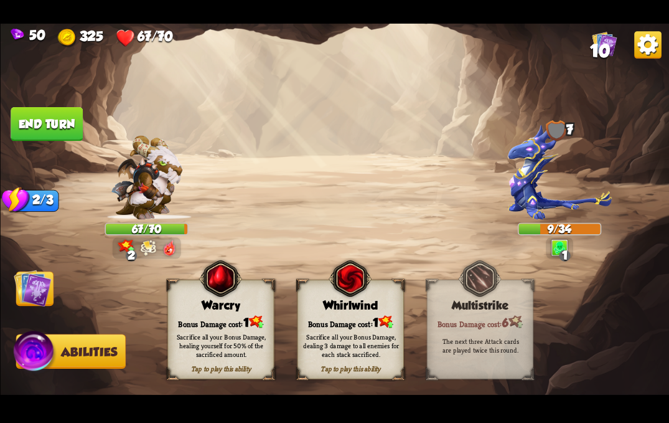
click at [246, 340] on div "Sacrifice all your Bonus Damage, healing yourself for 50% of the sacrificed amo…" at bounding box center [221, 345] width 97 height 27
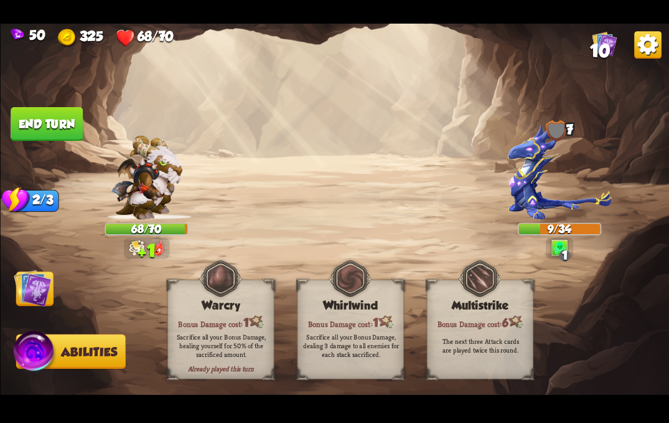
click at [54, 299] on div "Select an enemy to attack... You don't have enough stamina to play that card...…" at bounding box center [334, 211] width 669 height 377
click at [40, 303] on img at bounding box center [32, 287] width 37 height 37
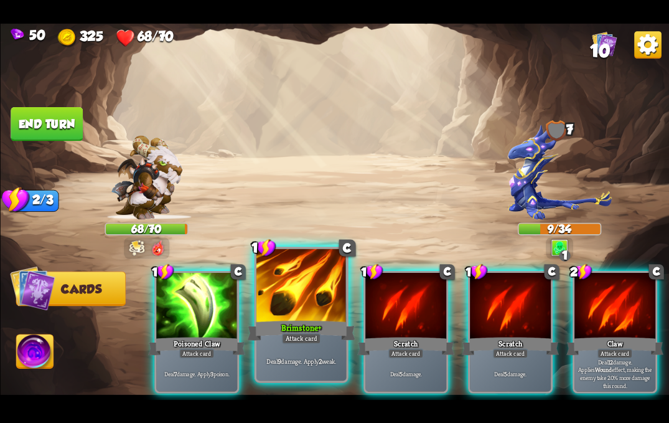
click at [290, 291] on div at bounding box center [302, 286] width 90 height 76
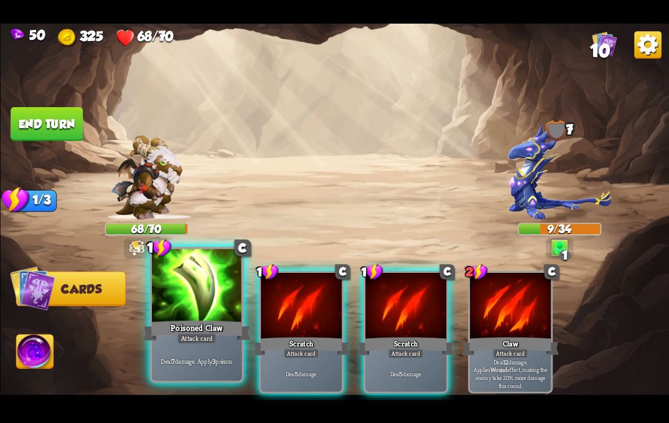
click at [186, 291] on div at bounding box center [197, 286] width 90 height 76
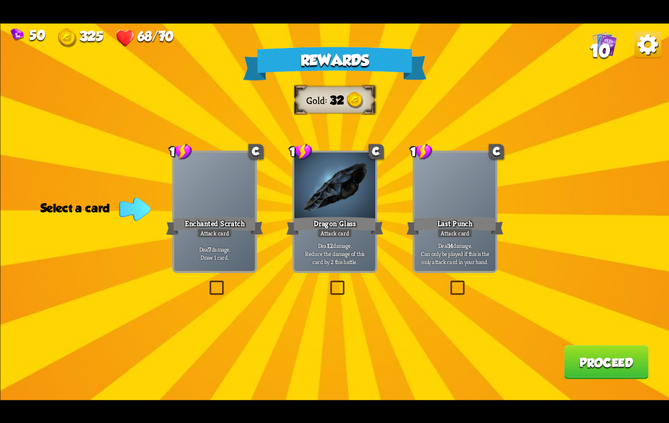
click at [344, 250] on p "Deal 12 damage. Reduce the damage of this card by 2 this battle." at bounding box center [334, 253] width 77 height 24
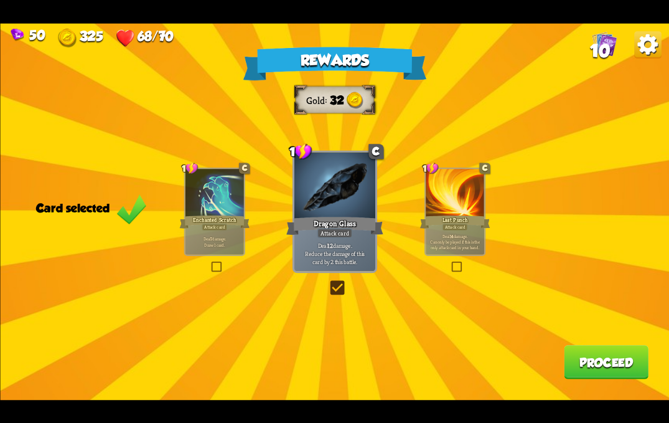
click at [577, 352] on button "Proceed" at bounding box center [606, 362] width 85 height 34
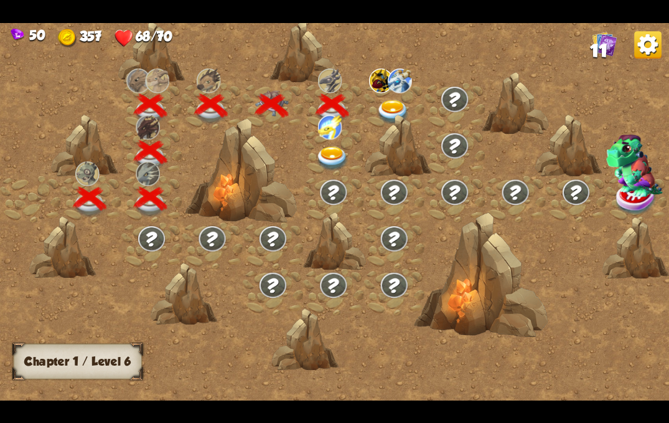
click at [336, 150] on img at bounding box center [333, 158] width 34 height 24
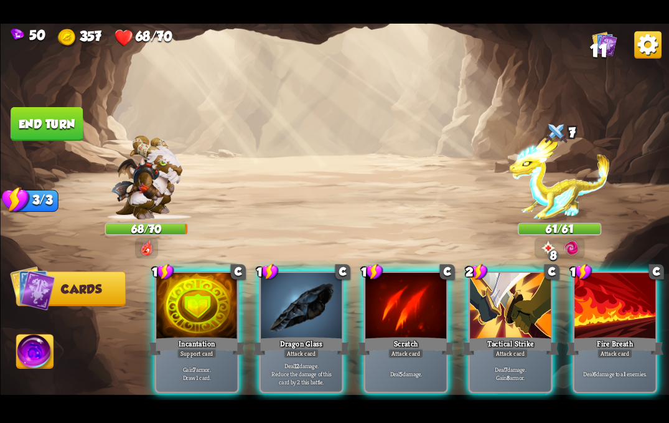
click at [577, 190] on img at bounding box center [559, 177] width 100 height 84
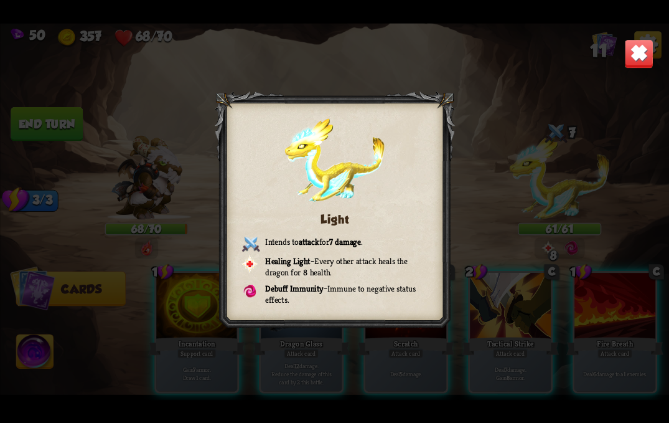
click at [646, 44] on img at bounding box center [639, 53] width 29 height 29
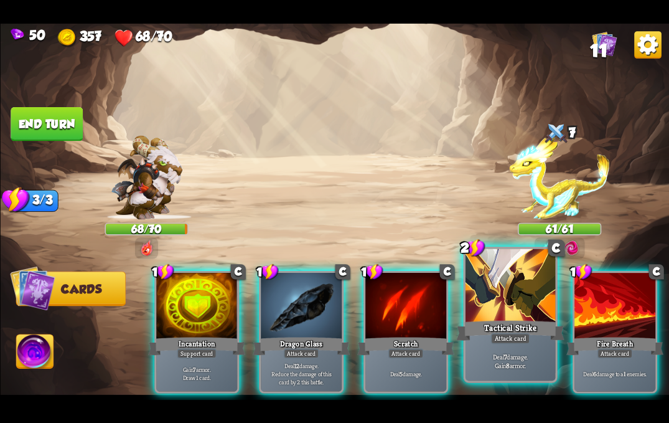
click at [500, 310] on div at bounding box center [510, 286] width 90 height 76
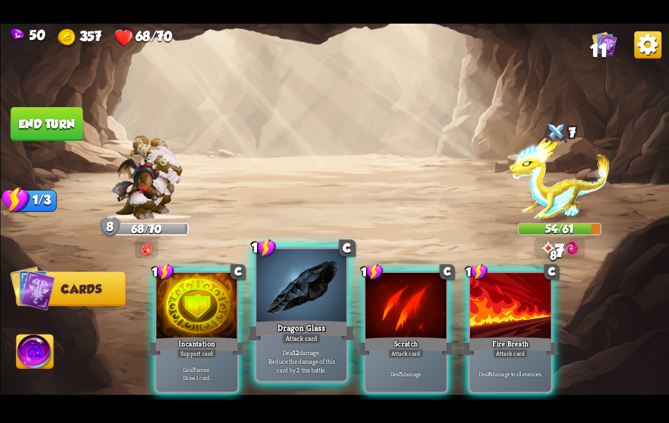
click at [298, 328] on div "Dragon Glass" at bounding box center [301, 330] width 108 height 24
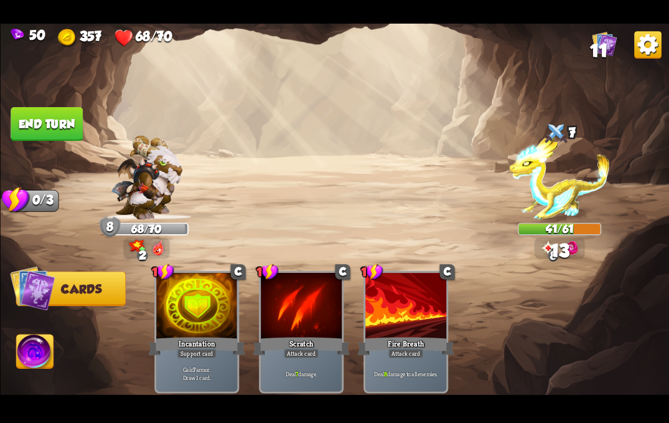
click at [50, 111] on button "End turn" at bounding box center [47, 124] width 72 height 34
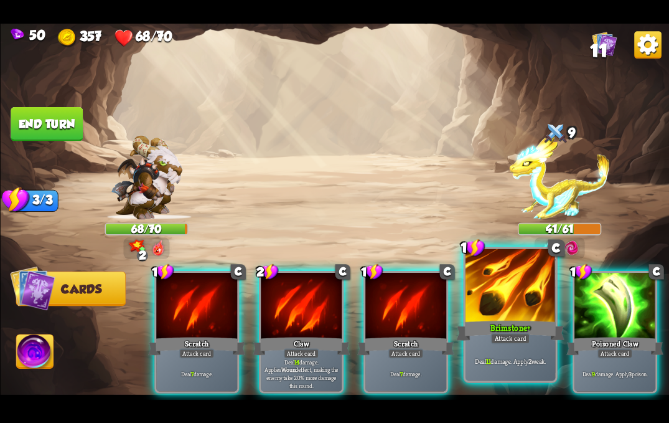
click at [514, 341] on div "Attack card" at bounding box center [510, 338] width 39 height 11
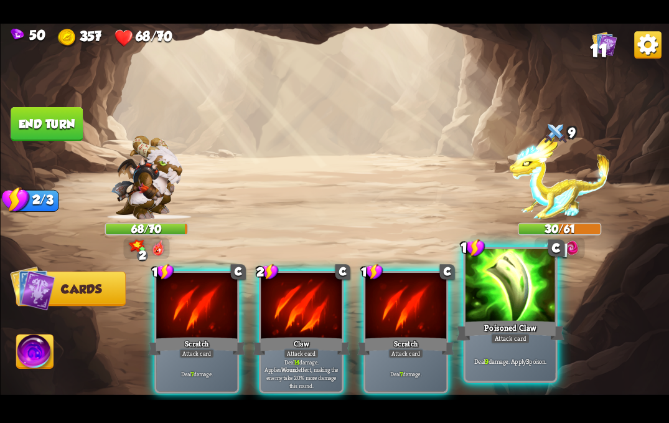
click at [496, 338] on div "Attack card" at bounding box center [510, 338] width 39 height 11
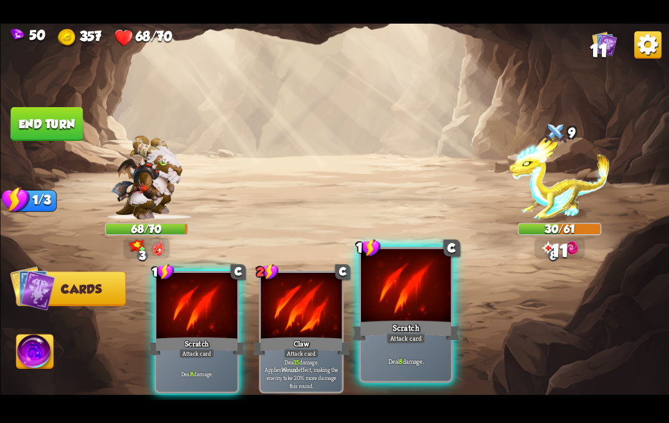
click at [389, 339] on div "Attack card" at bounding box center [405, 338] width 39 height 11
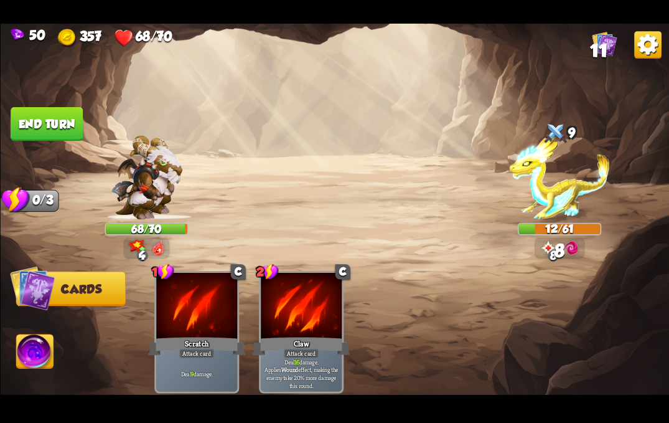
click at [31, 349] on img at bounding box center [34, 352] width 37 height 37
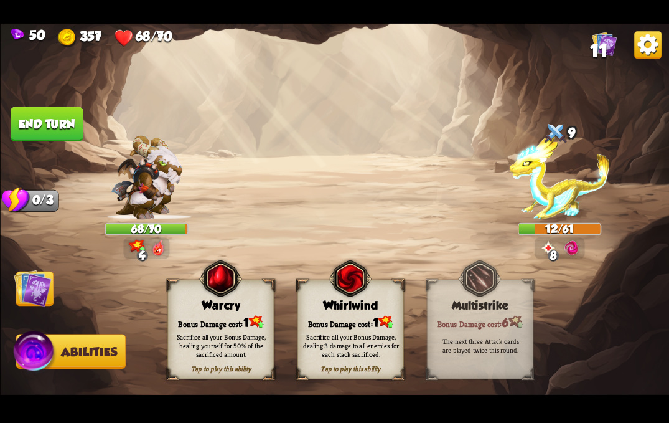
click at [352, 336] on div "Sacrifice all your Bonus Damage, dealing 3 damage to all enemies for each stack…" at bounding box center [351, 345] width 97 height 27
